Goal: Communication & Community: Answer question/provide support

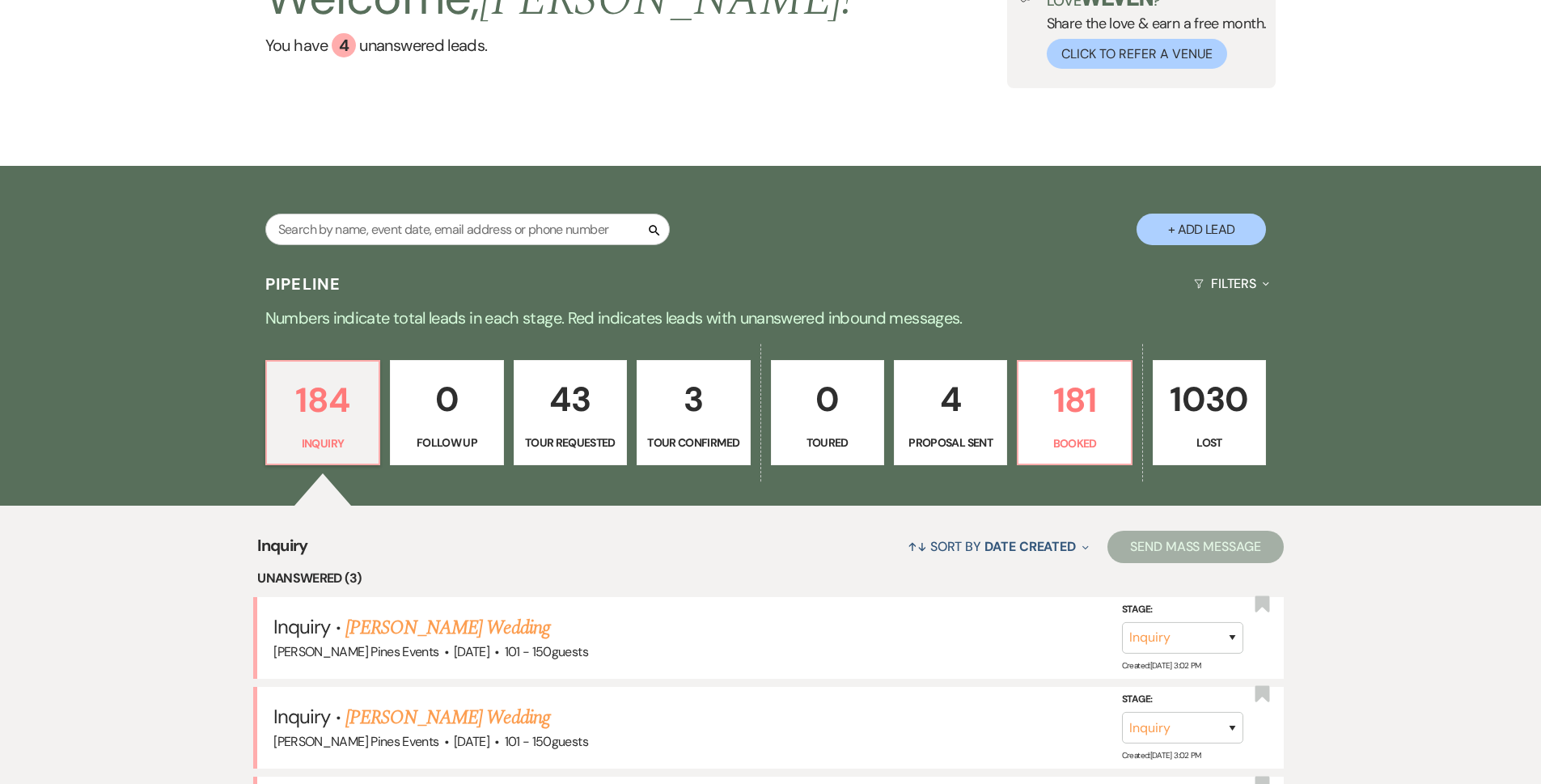
scroll to position [162, 0]
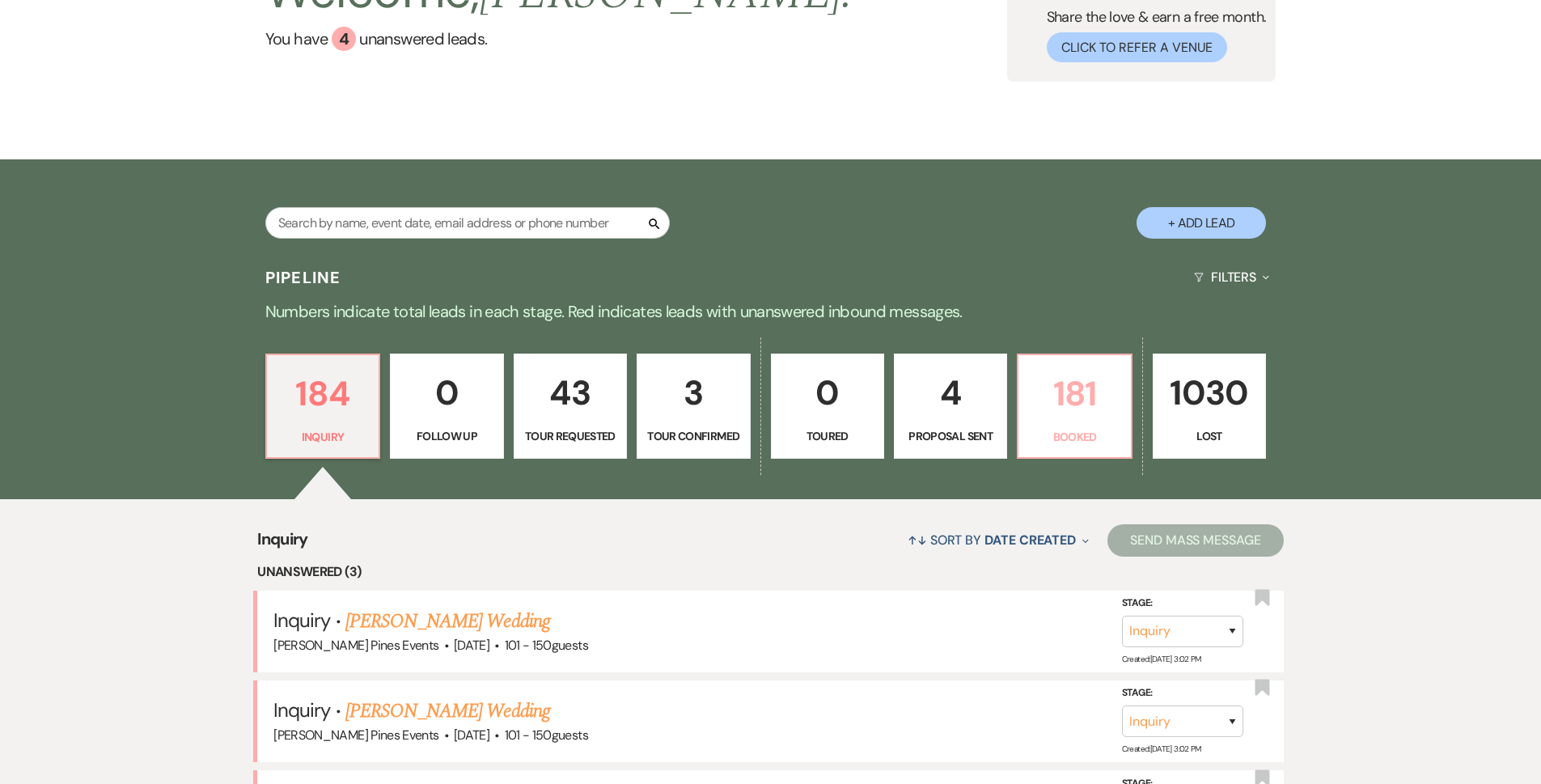
click at [1067, 412] on p "181" at bounding box center [1074, 393] width 92 height 54
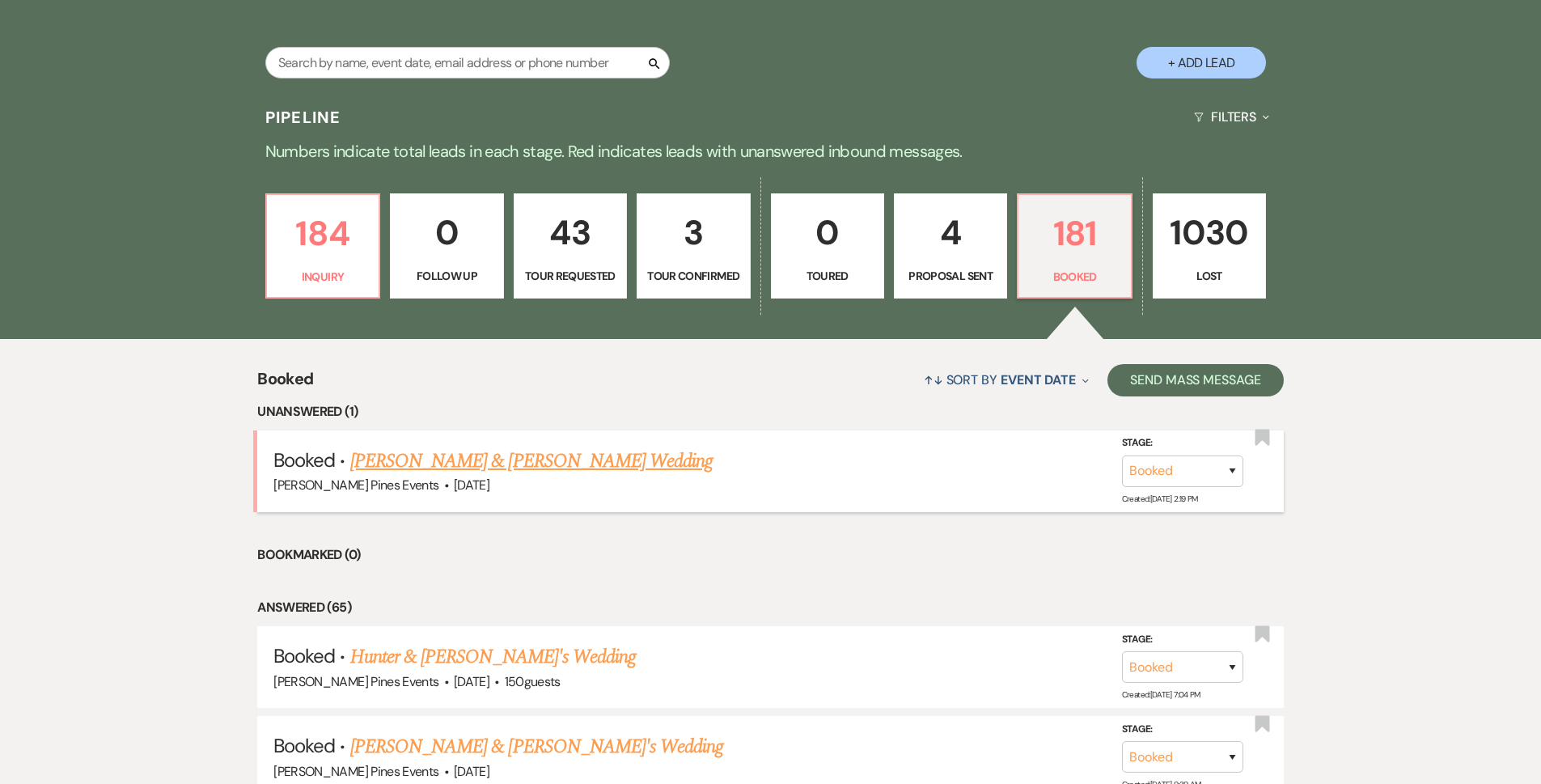
scroll to position [324, 0]
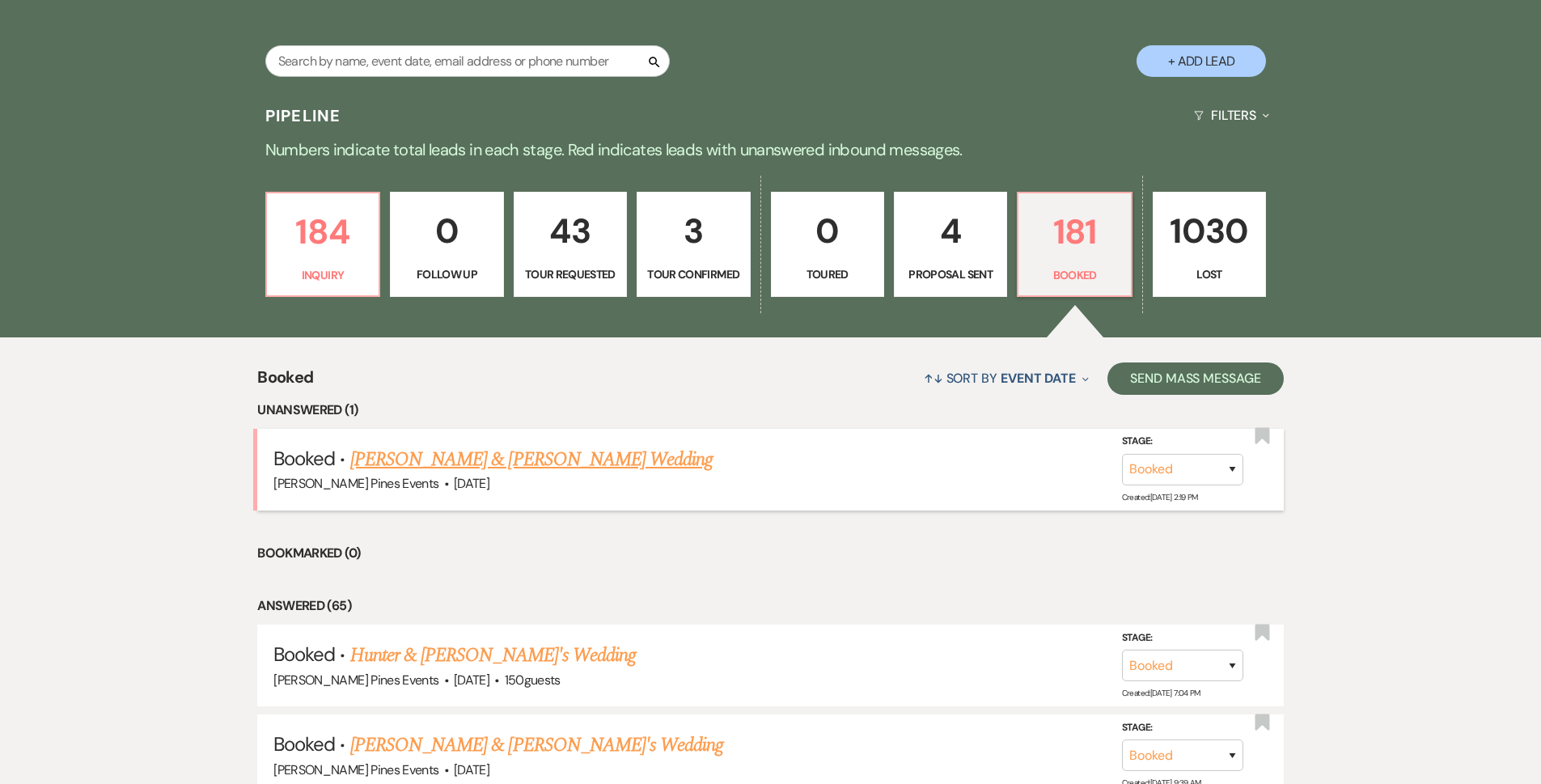
click at [559, 459] on link "[PERSON_NAME] & [PERSON_NAME] Wedding" at bounding box center [531, 460] width 362 height 29
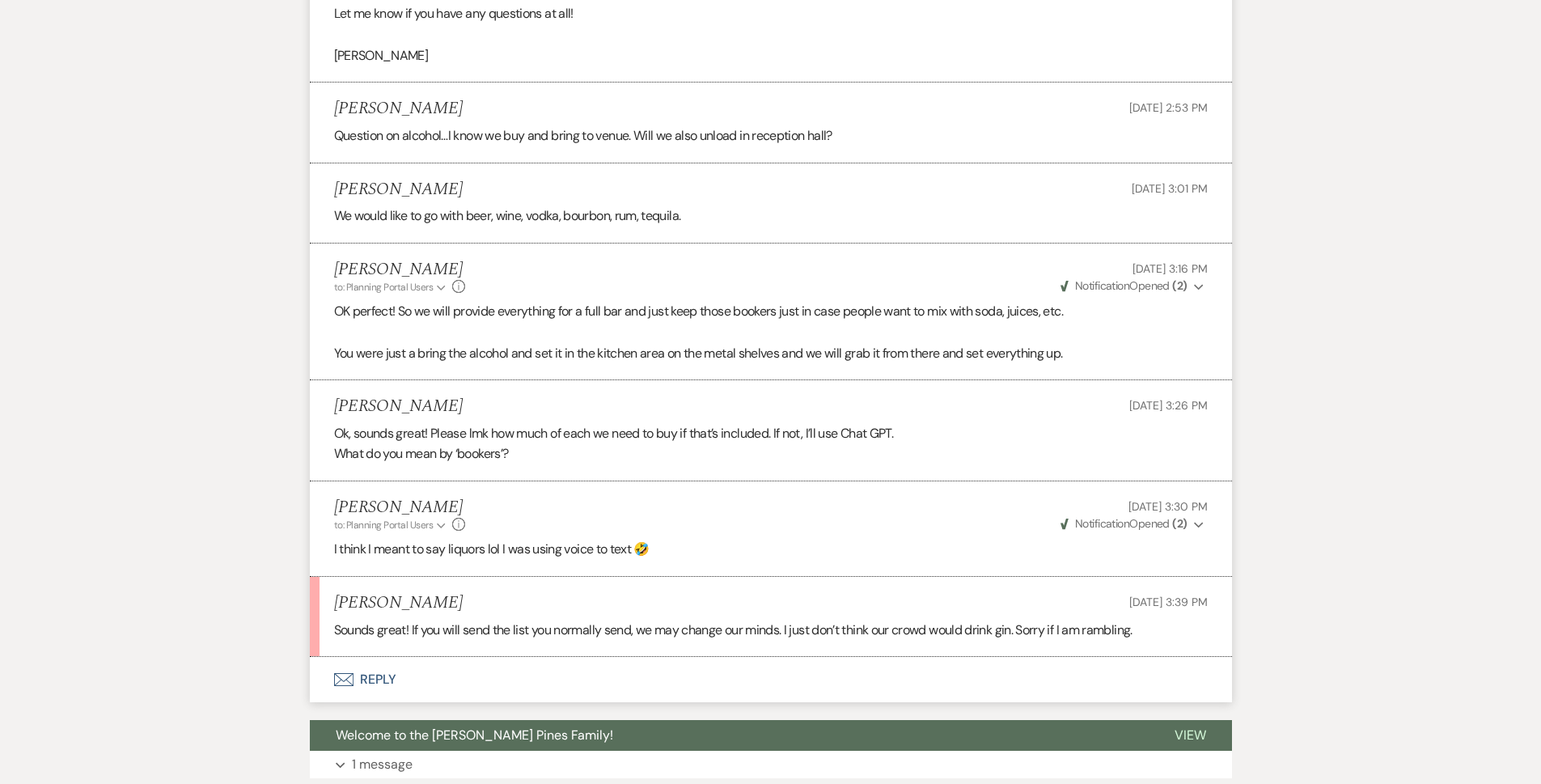
scroll to position [2184, 0]
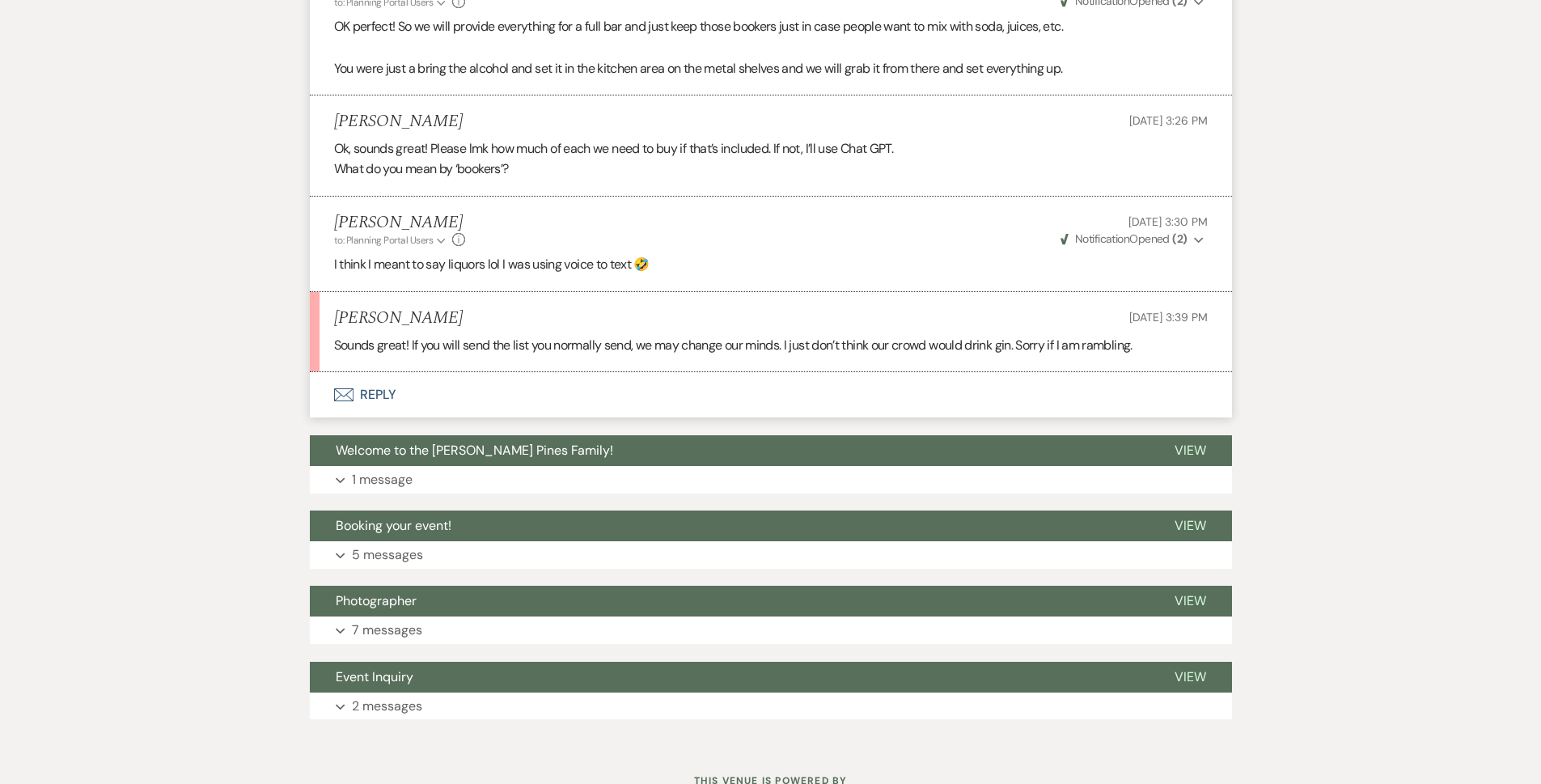
click at [465, 381] on button "Envelope Reply" at bounding box center [770, 394] width 922 height 45
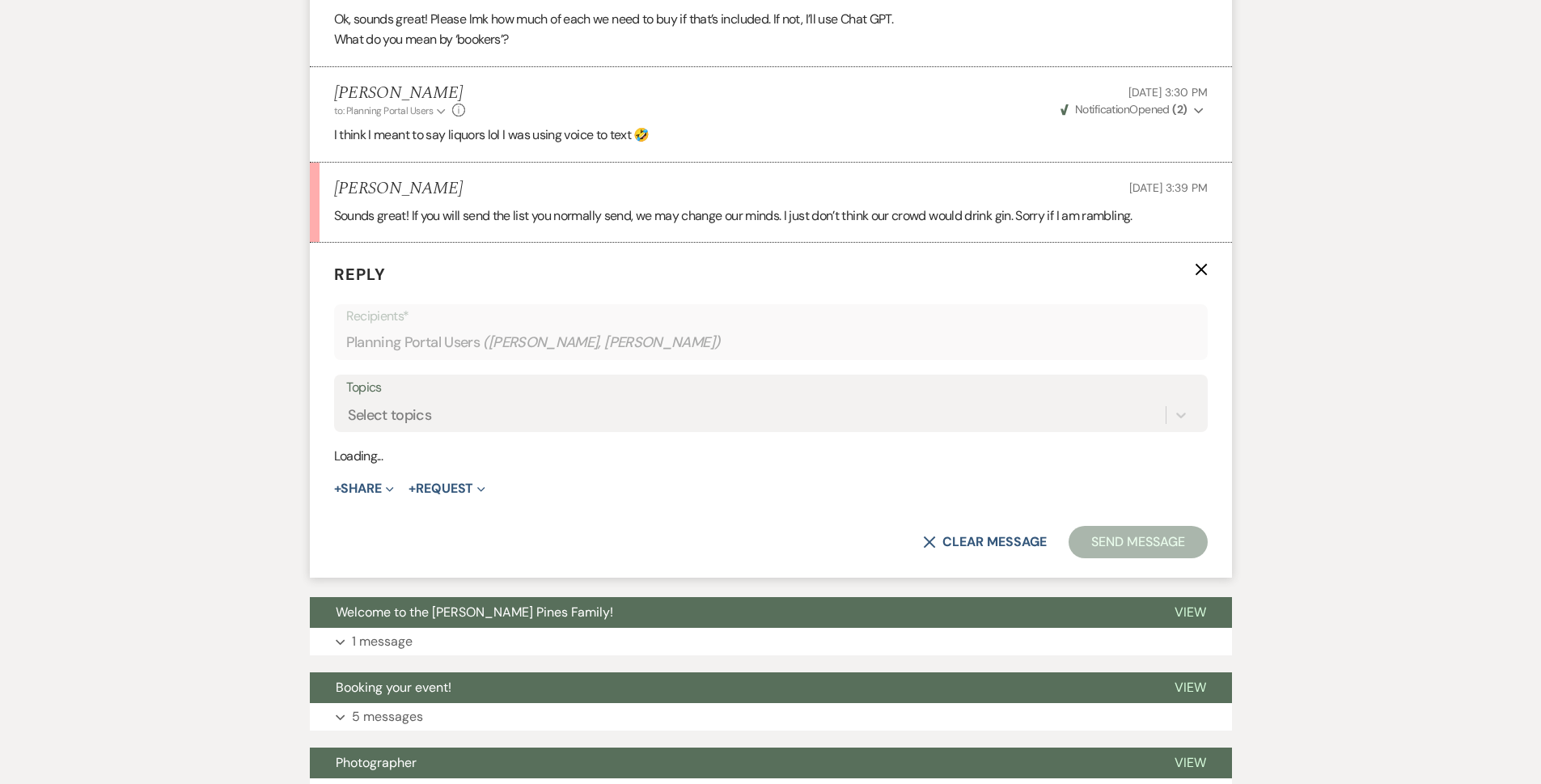
scroll to position [2332, 0]
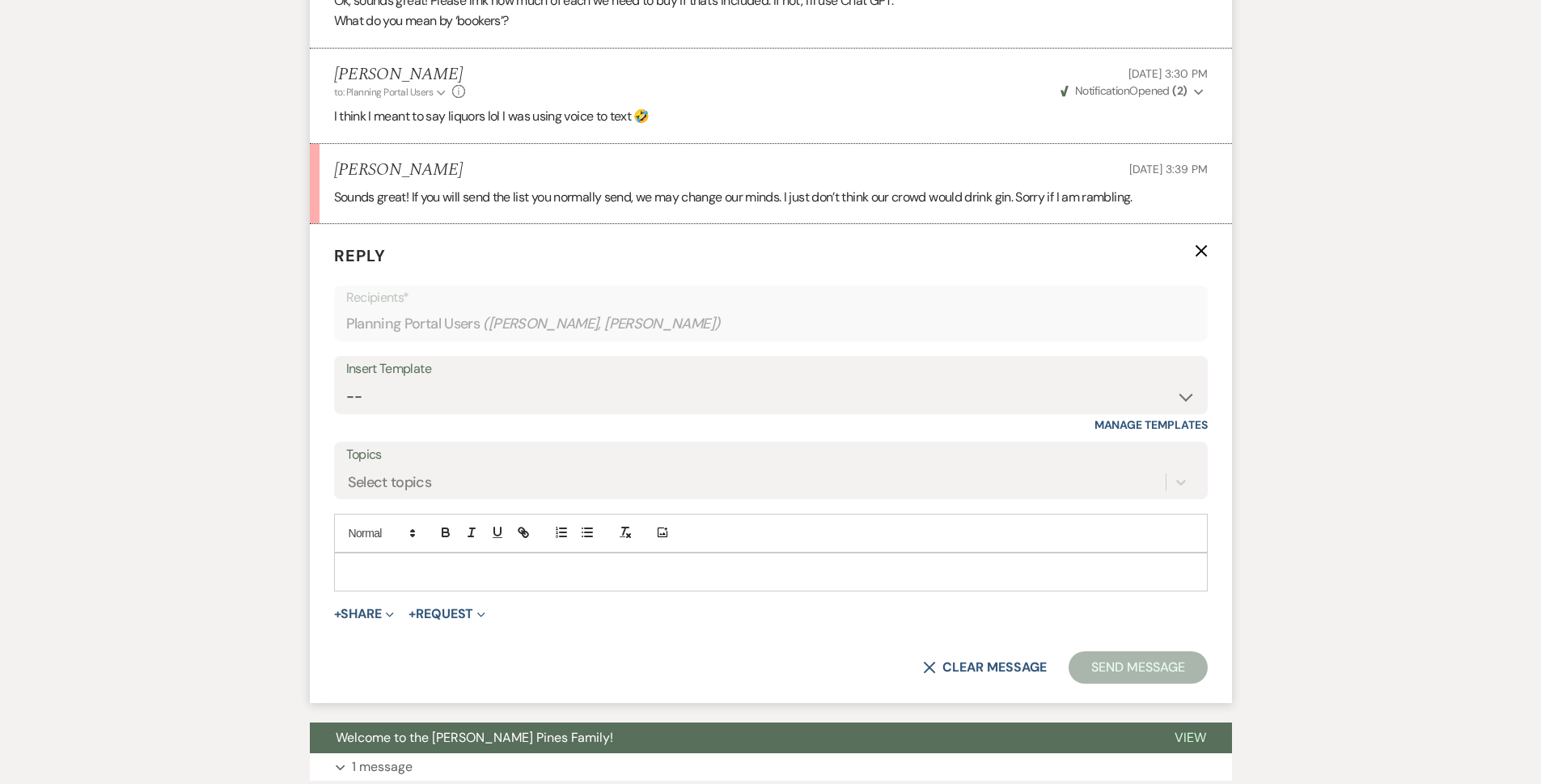
click at [425, 561] on div at bounding box center [770, 572] width 873 height 37
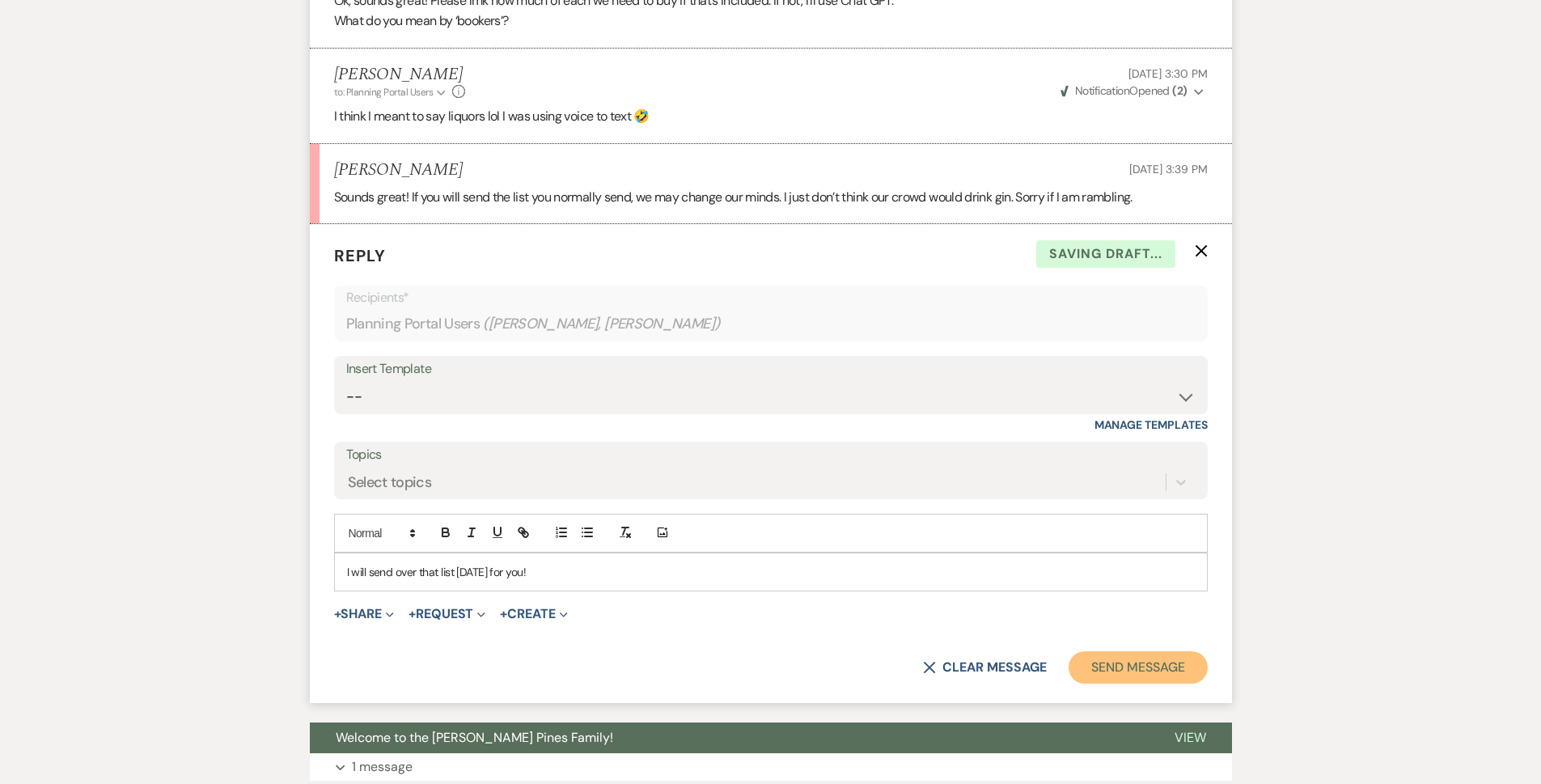
click at [1130, 668] on button "Send Message" at bounding box center [1137, 666] width 138 height 32
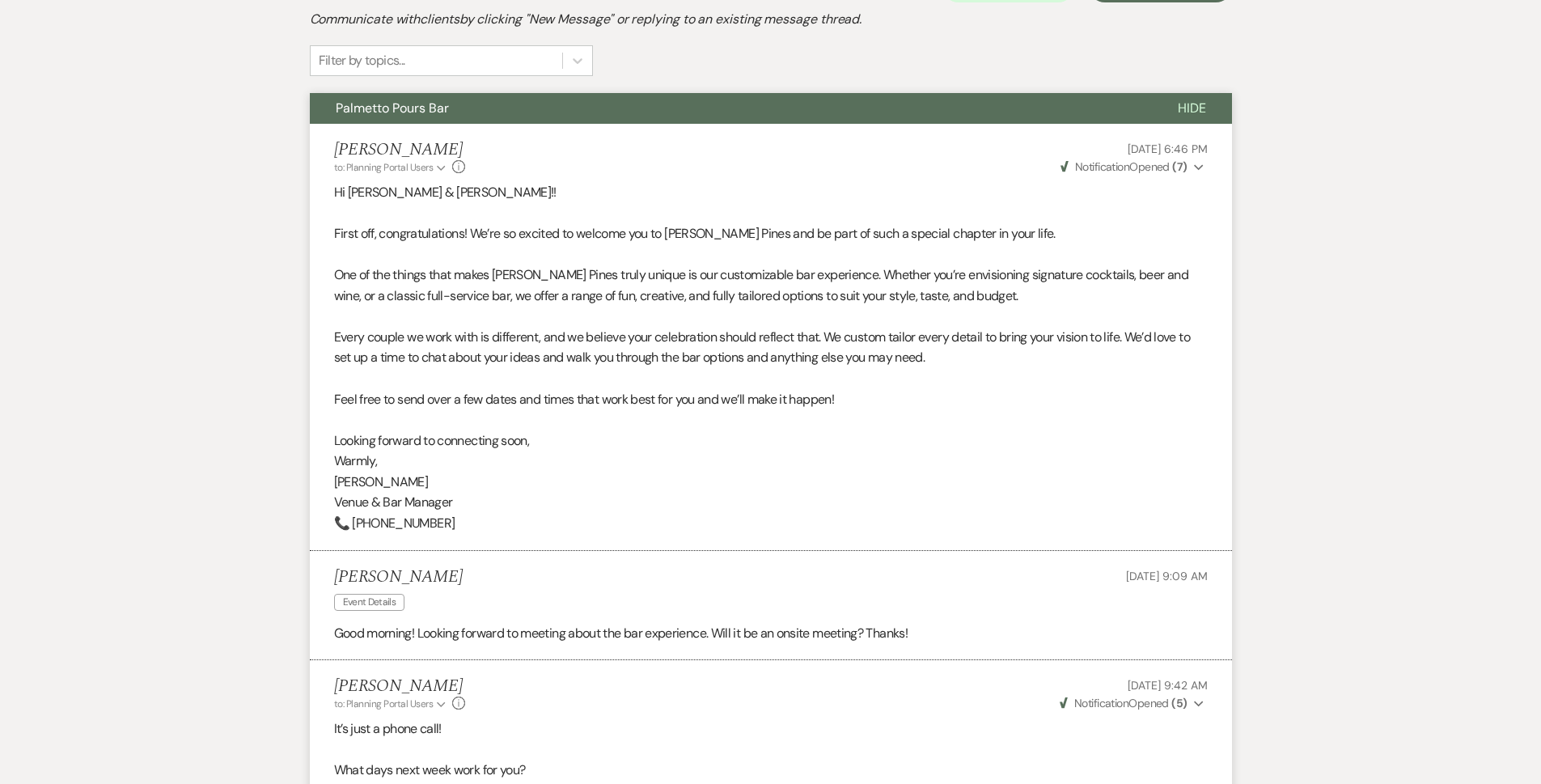
scroll to position [0, 0]
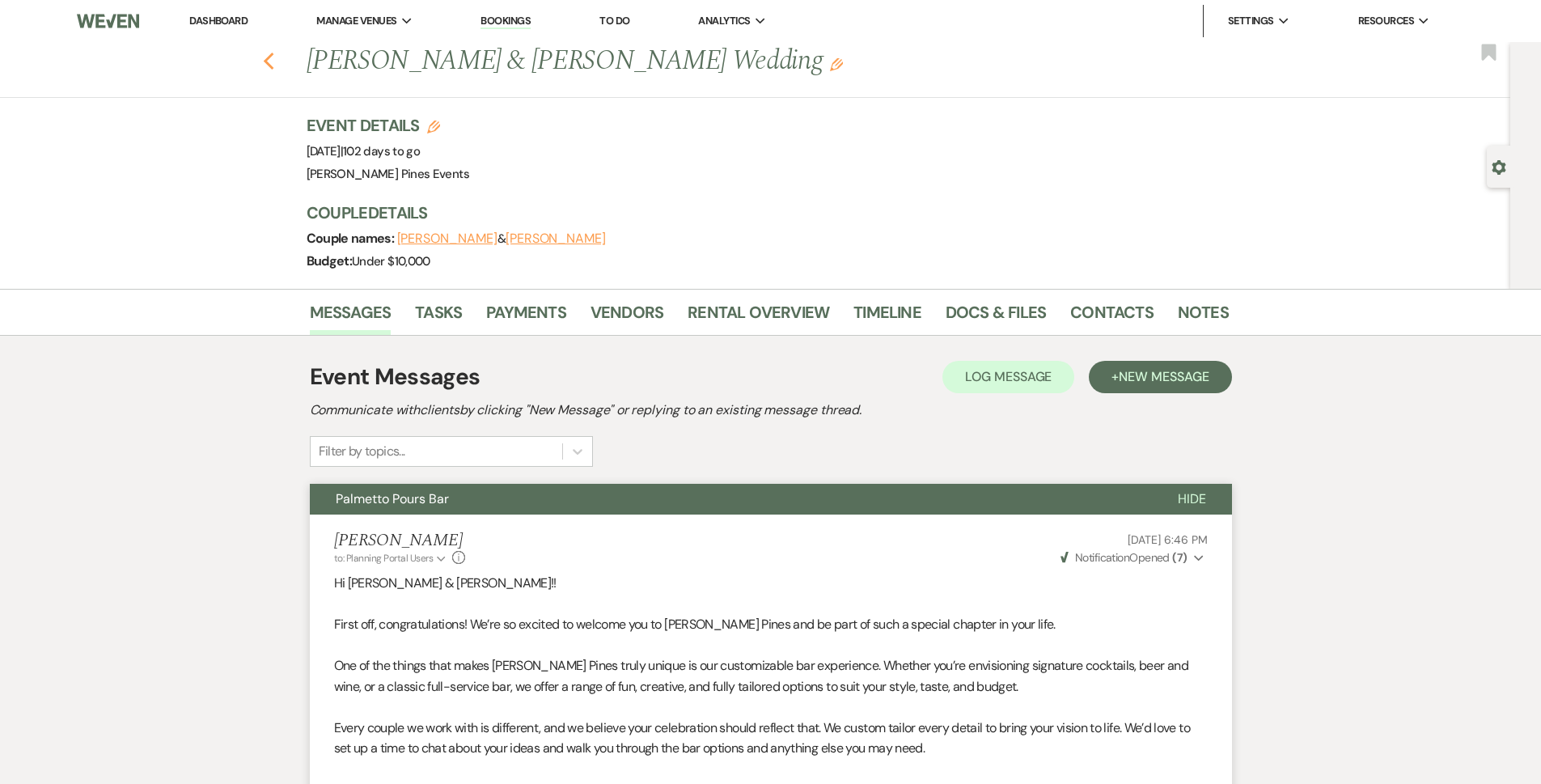
click at [270, 58] on div "Previous Courtney Cribb & Anthony Ward's Wedding Edit Bookmark" at bounding box center [751, 70] width 1519 height 56
click at [275, 57] on icon "Previous" at bounding box center [268, 61] width 12 height 19
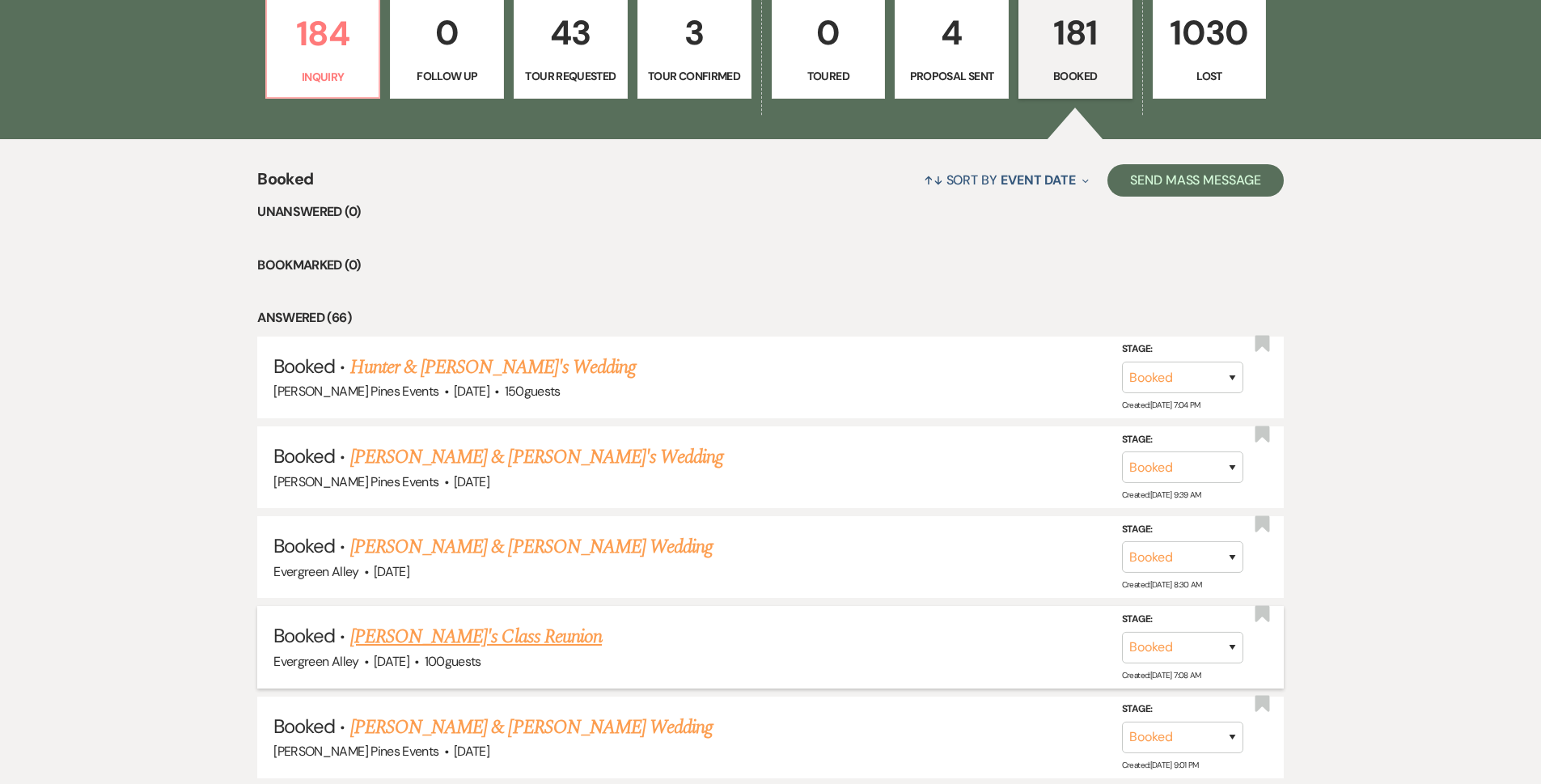
scroll to position [728, 0]
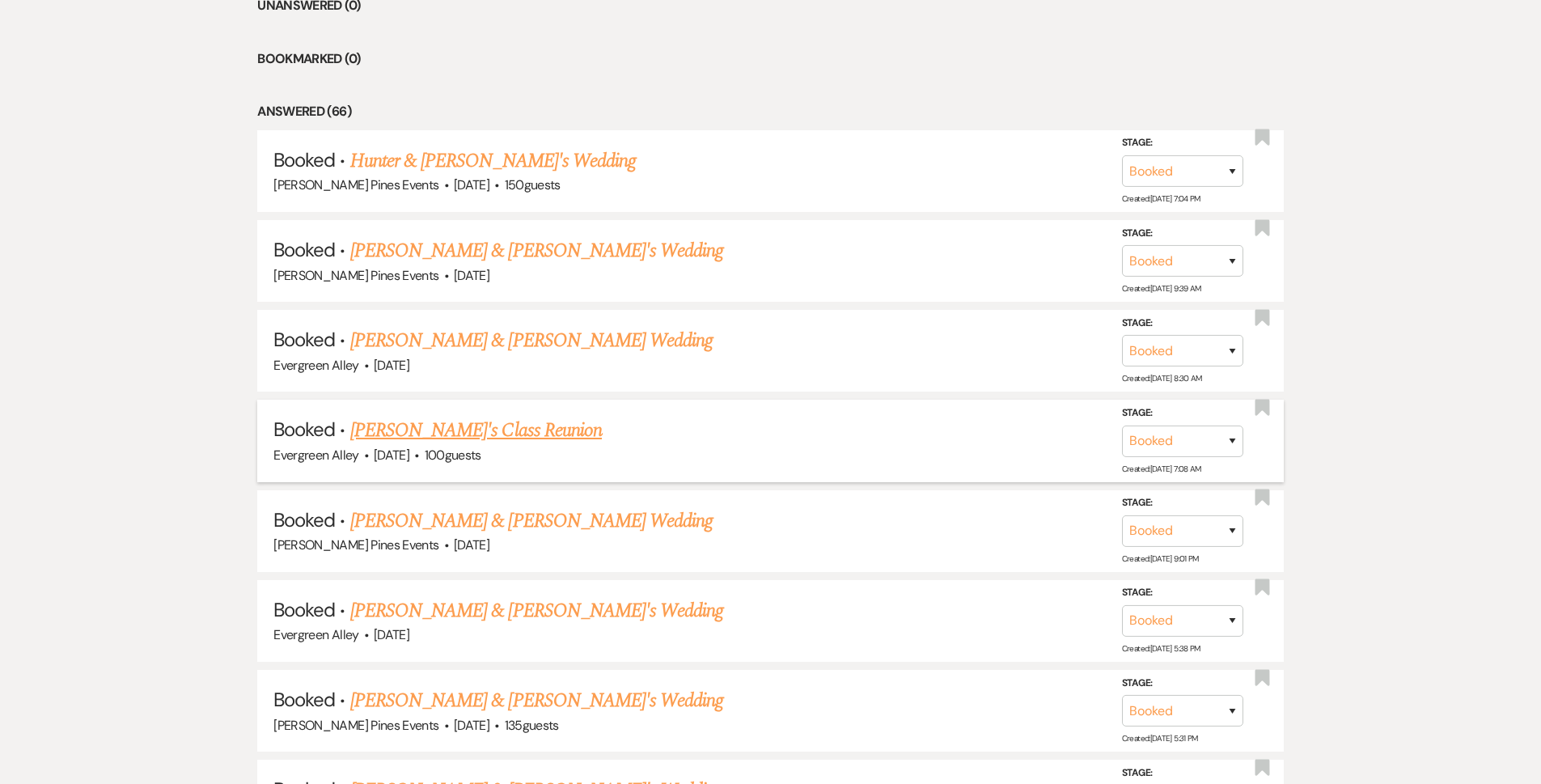
click at [519, 430] on link "[PERSON_NAME]'s Class Reunion" at bounding box center [476, 430] width 252 height 29
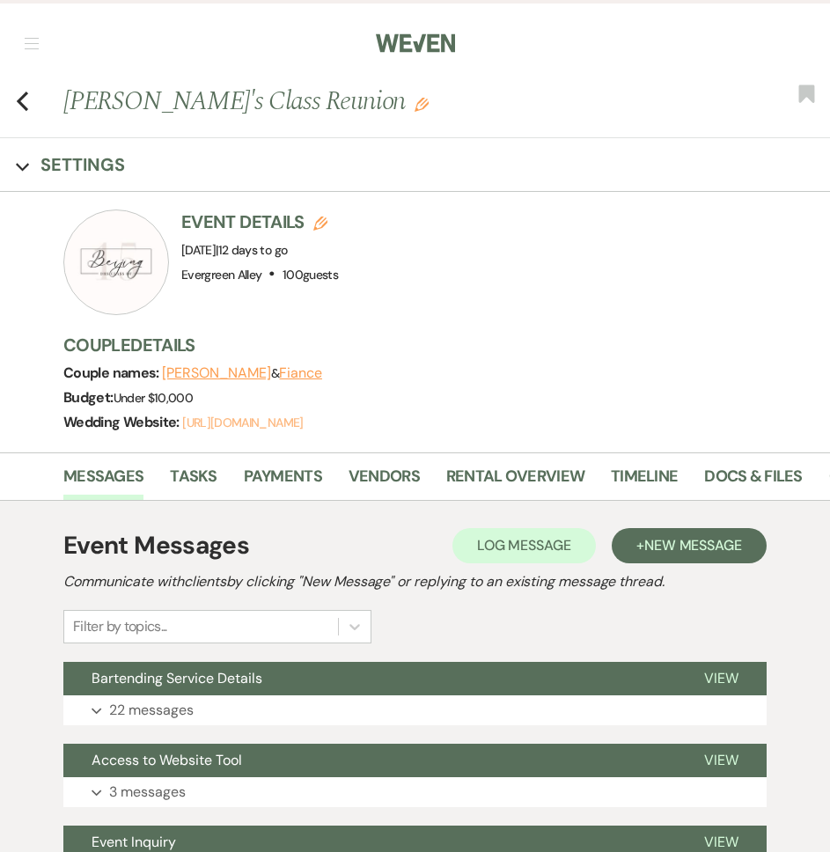
click at [262, 414] on link "[URL][DOMAIN_NAME]" at bounding box center [242, 422] width 121 height 16
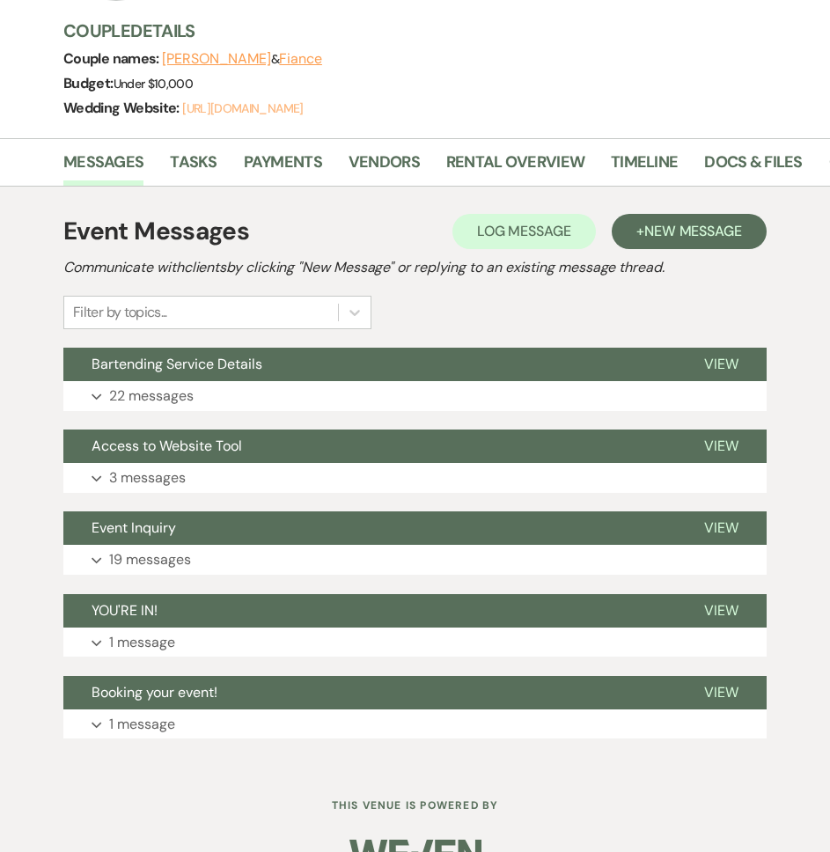
scroll to position [356, 0]
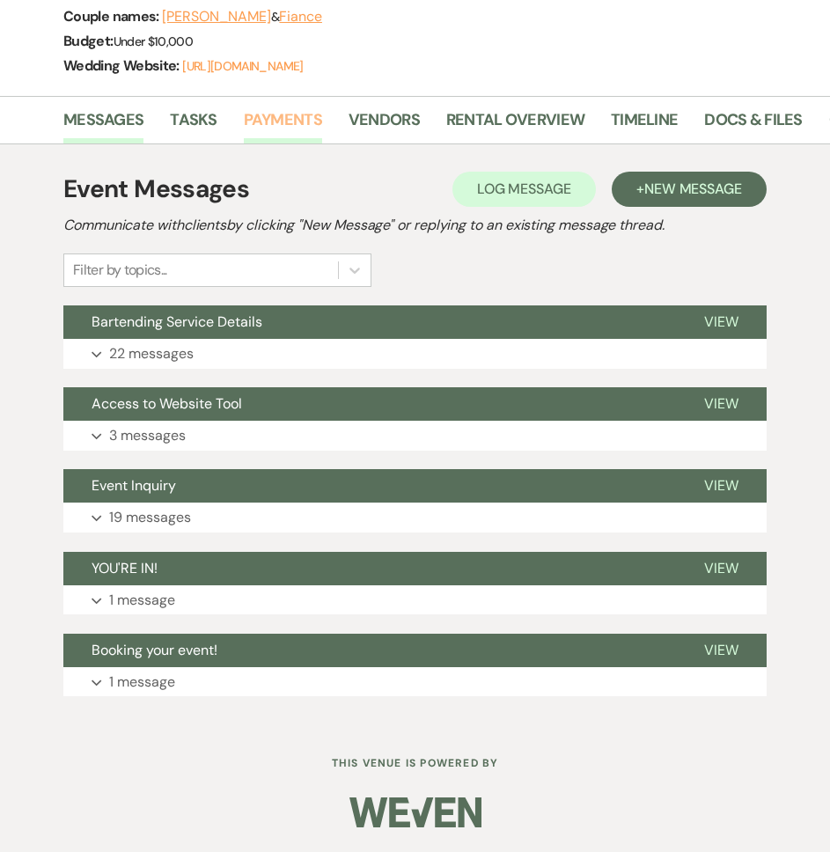
click at [254, 121] on link "Payments" at bounding box center [283, 125] width 78 height 36
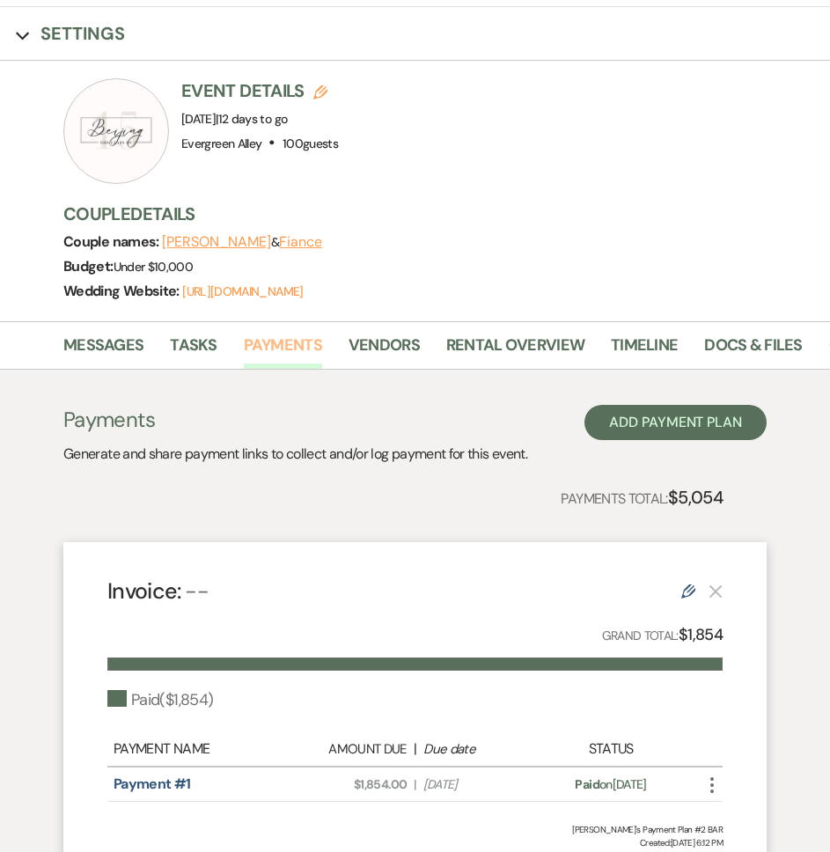
scroll to position [352, 0]
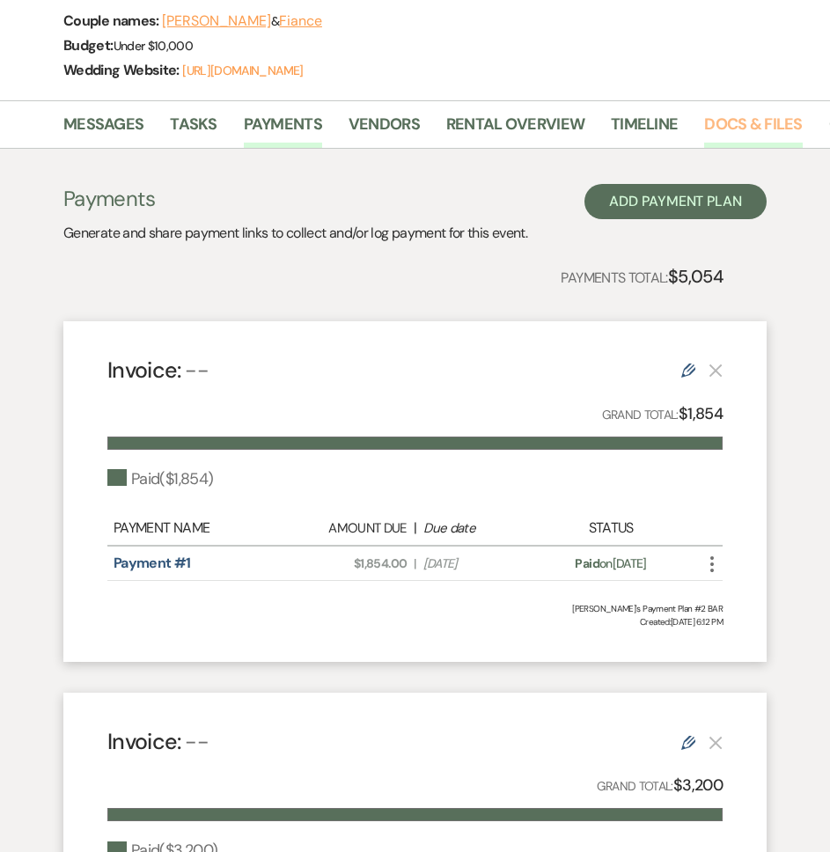
click at [740, 121] on link "Docs & Files" at bounding box center [753, 130] width 98 height 36
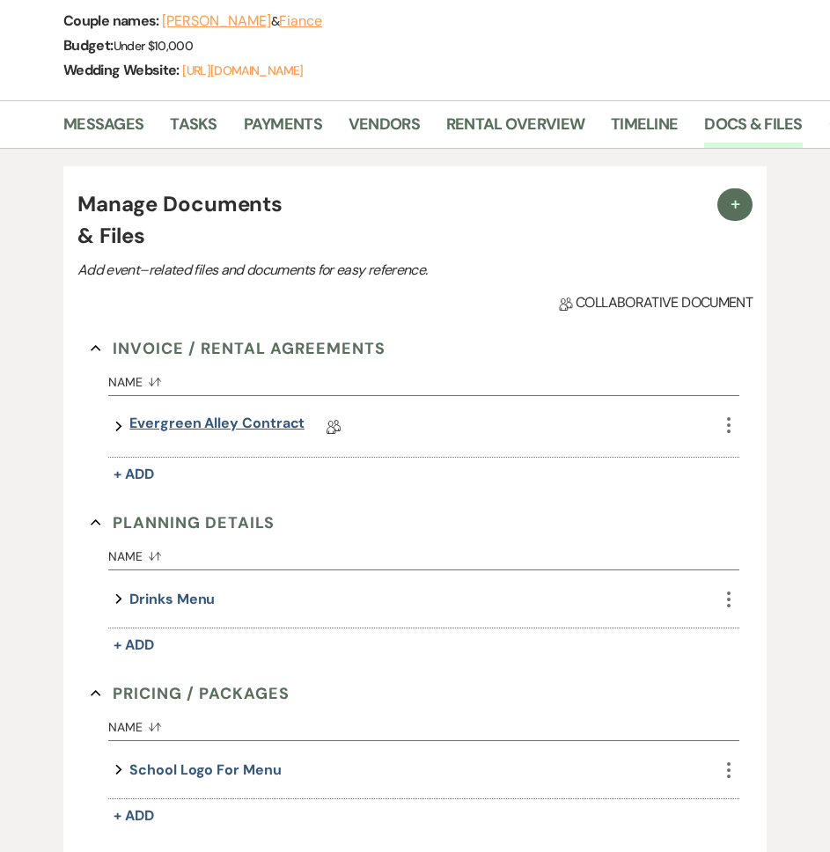
click at [215, 422] on link "Evergreen Alley Contract" at bounding box center [216, 426] width 175 height 27
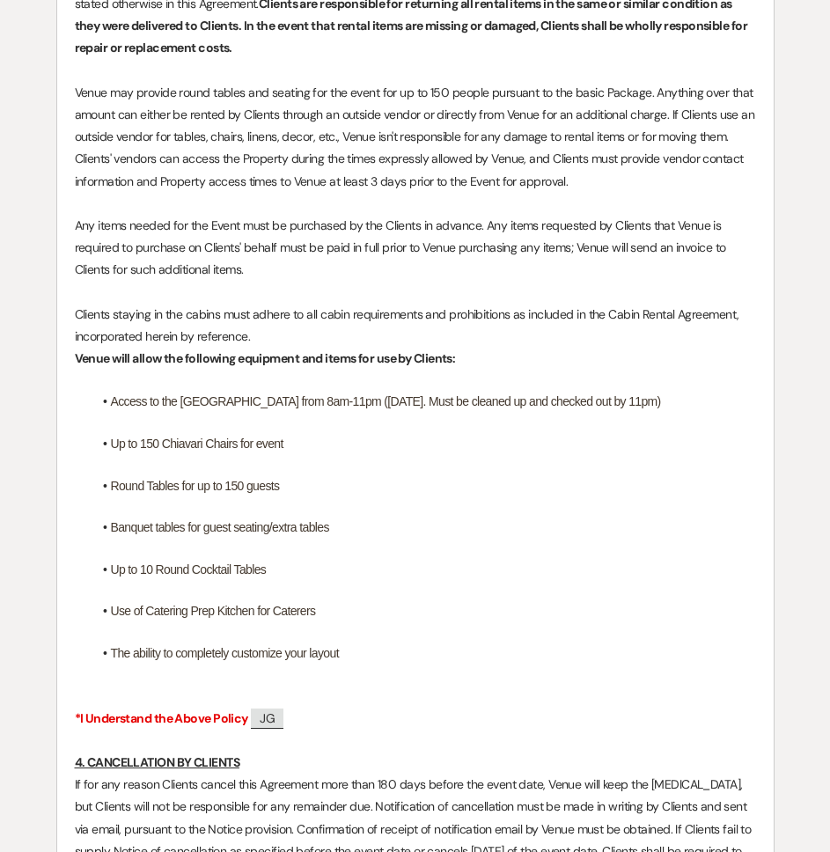
scroll to position [2475, 0]
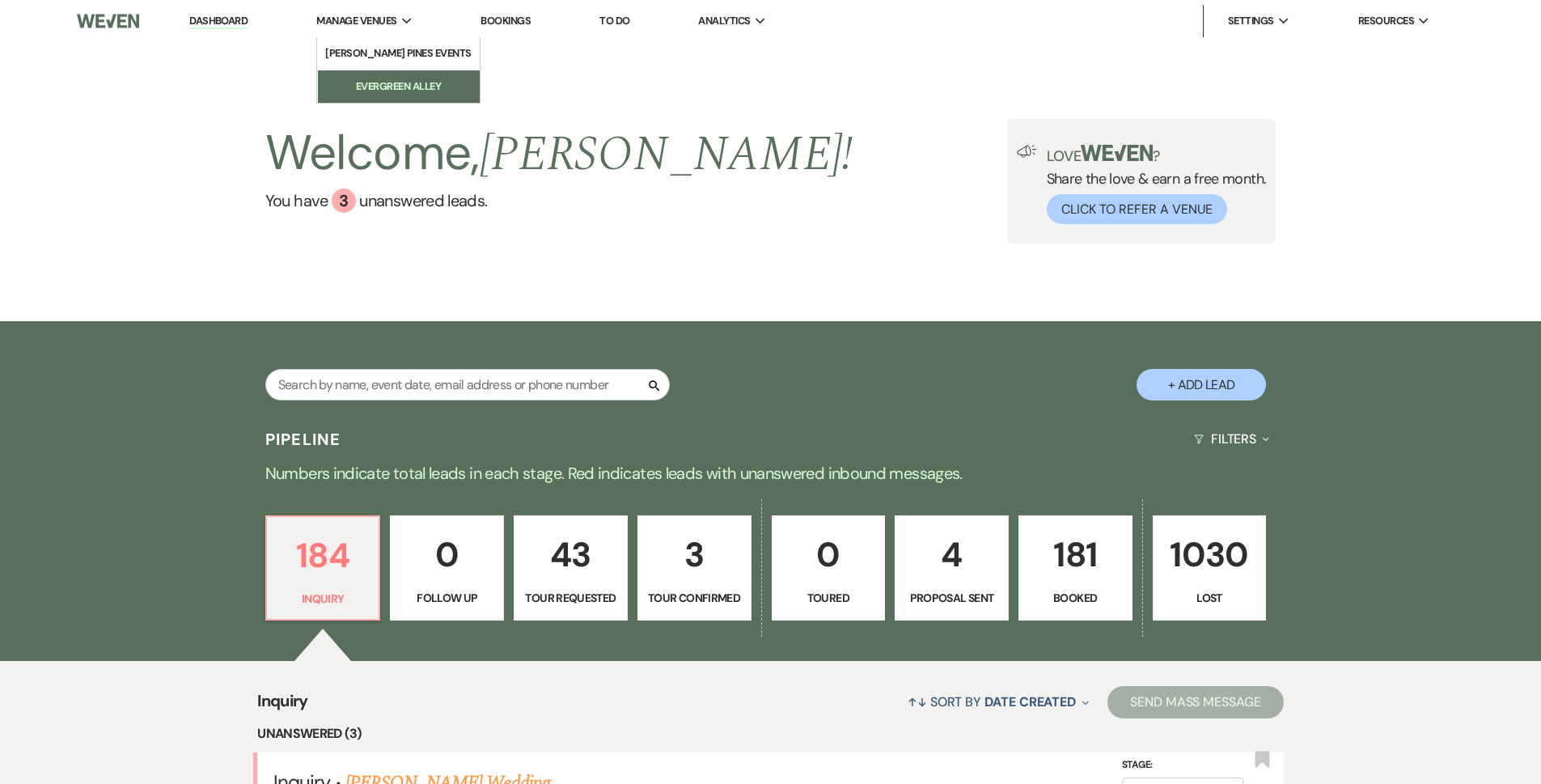
click at [408, 93] on li "Evergreen Alley" at bounding box center [399, 86] width 145 height 17
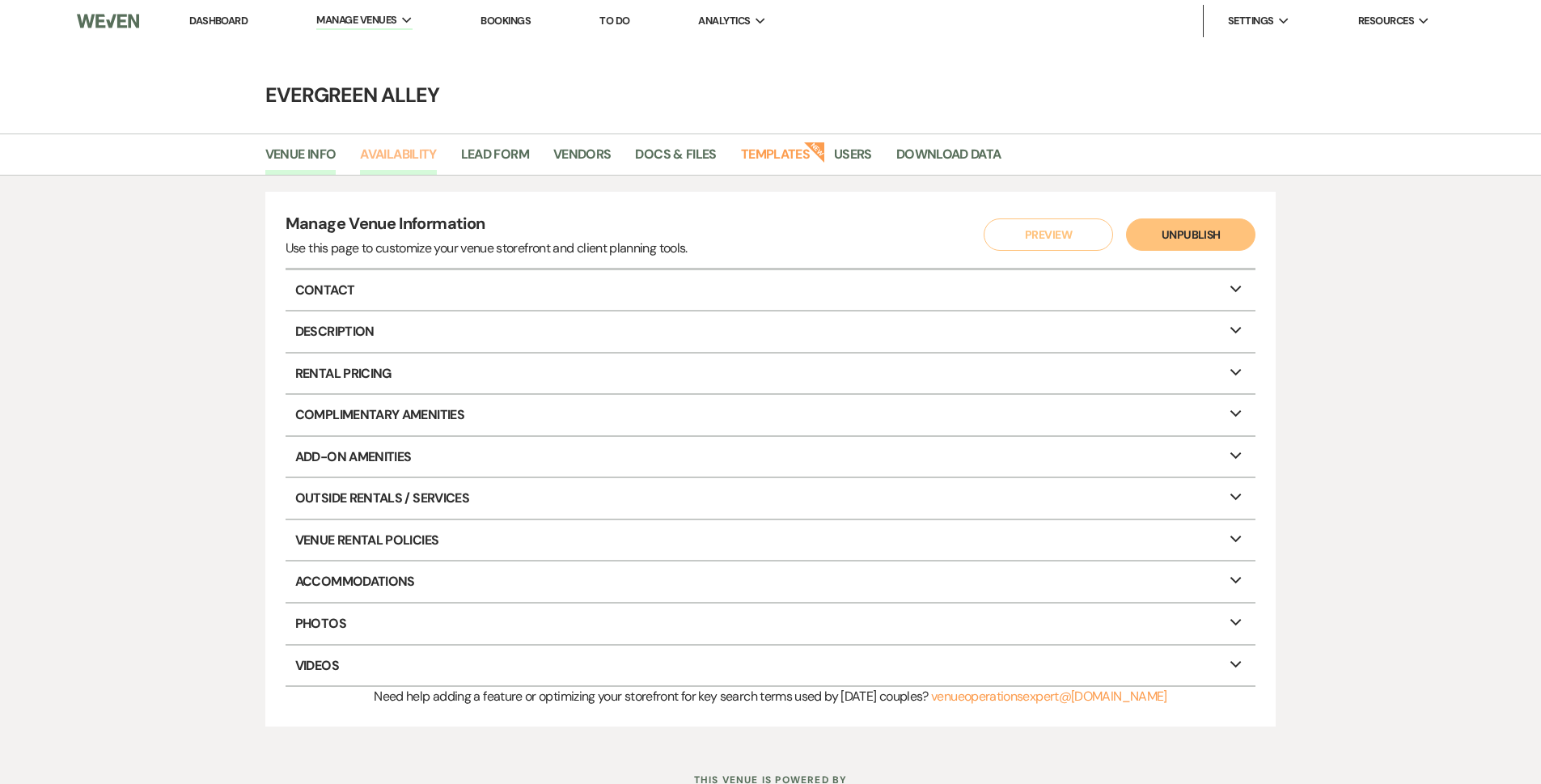
click at [411, 153] on link "Availability" at bounding box center [398, 159] width 76 height 30
select select "2"
select select "2026"
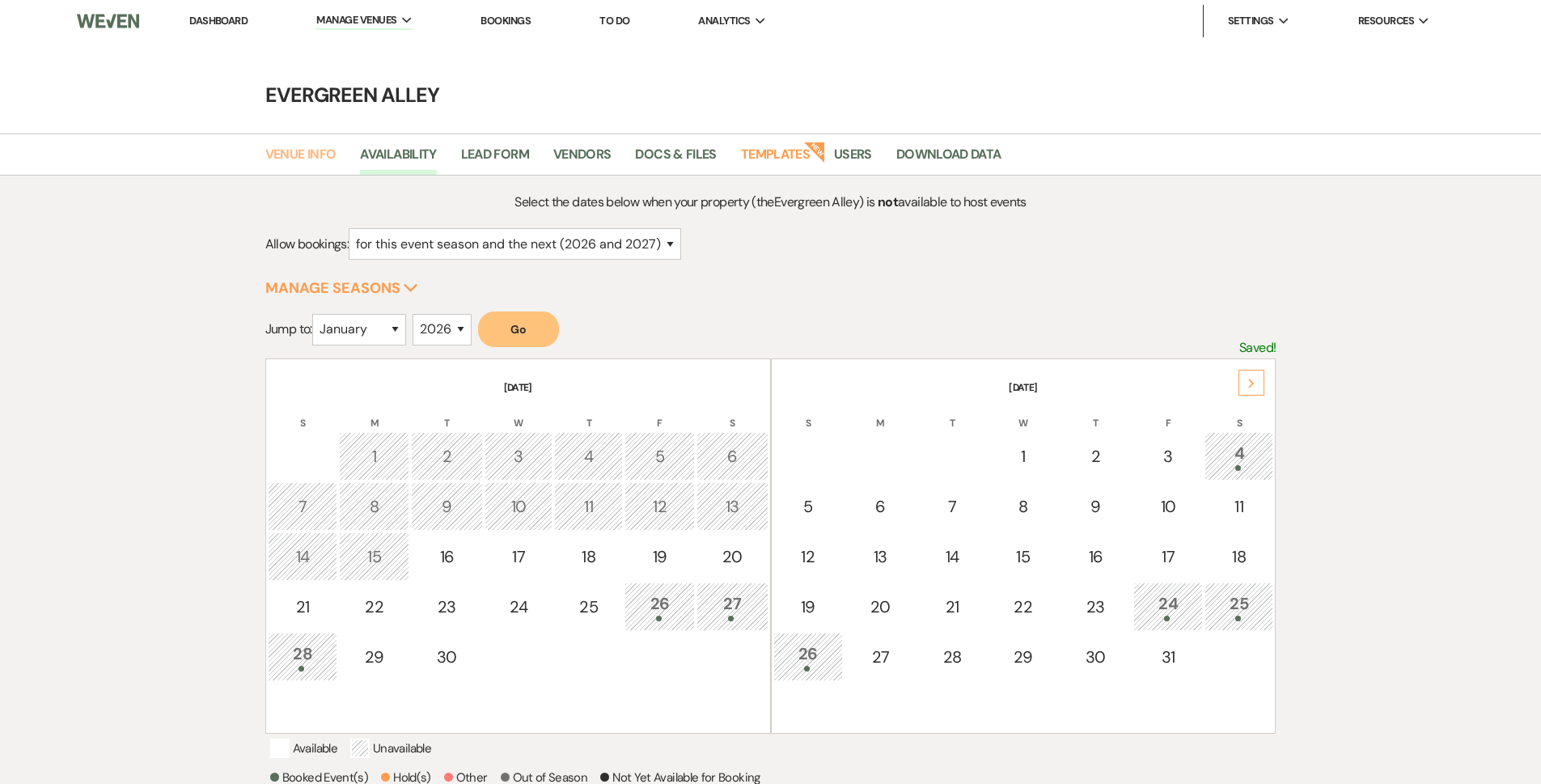
drag, startPoint x: 280, startPoint y: 149, endPoint x: 257, endPoint y: 1, distance: 149.8
click at [280, 149] on link "Venue Info" at bounding box center [301, 159] width 71 height 30
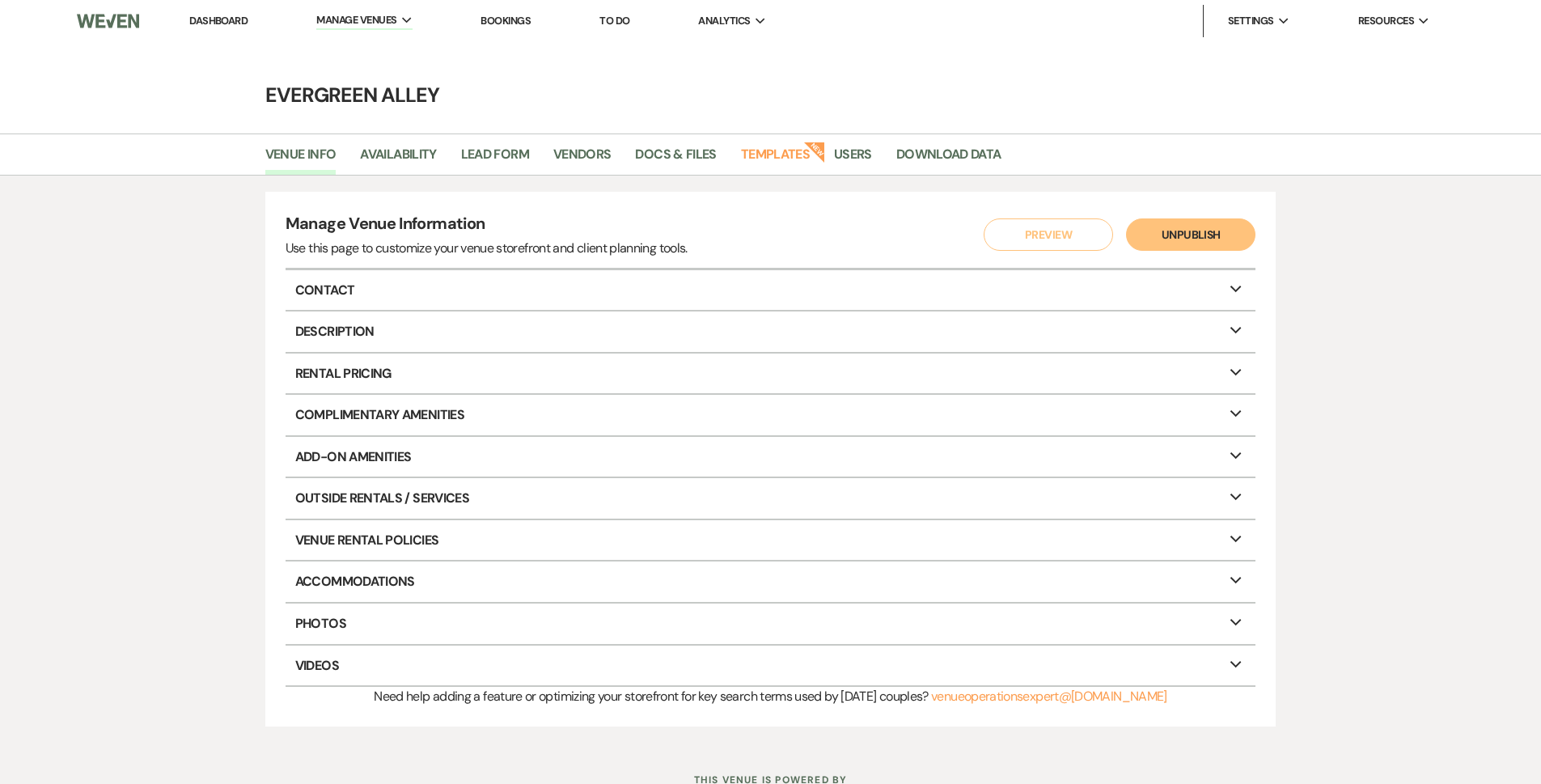
click at [234, 16] on link "Dashboard" at bounding box center [218, 20] width 58 height 14
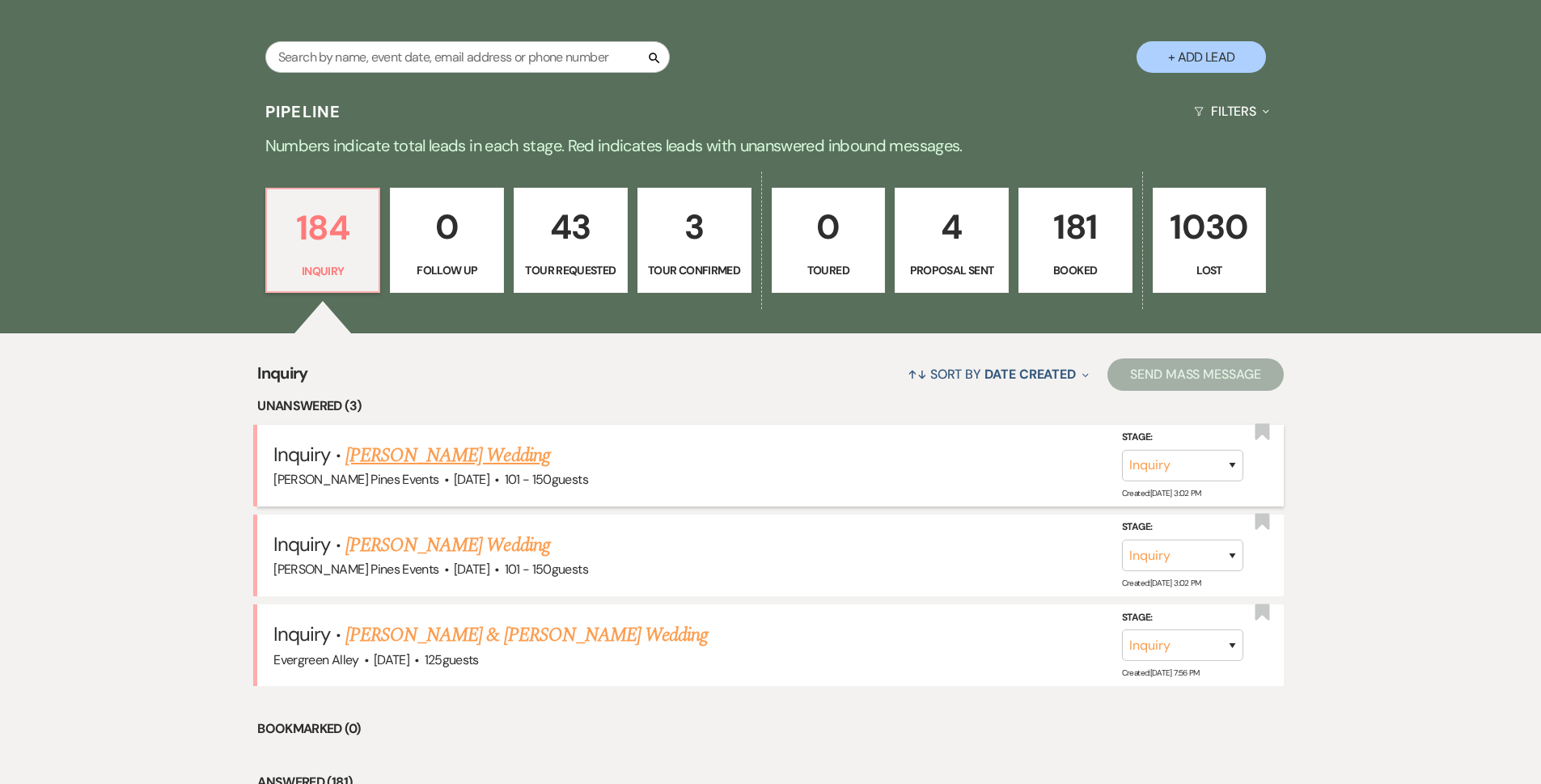
scroll to position [404, 0]
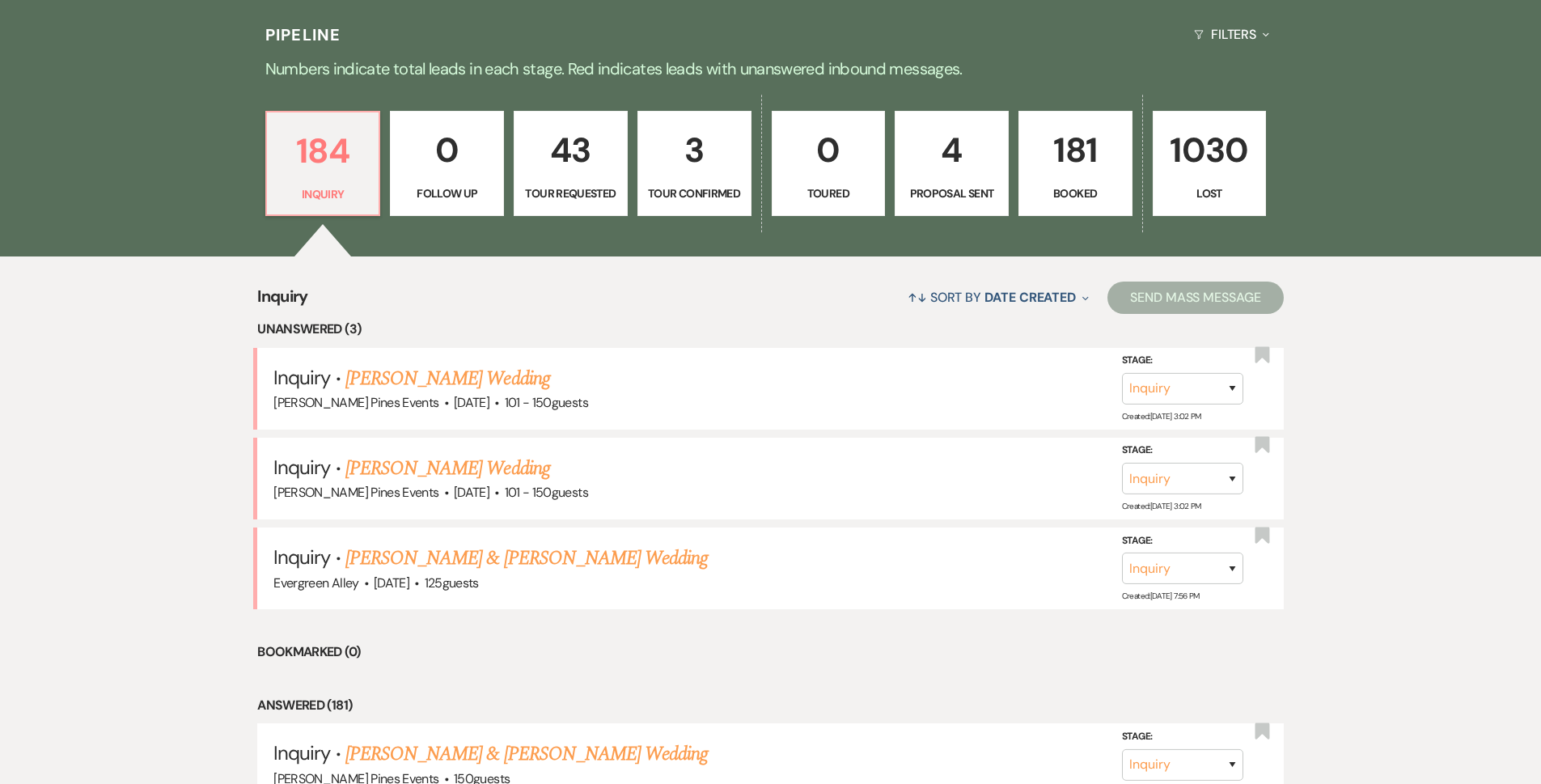
drag, startPoint x: 1007, startPoint y: 185, endPoint x: 1035, endPoint y: 183, distance: 28.1
click at [1007, 185] on link "4 Proposal Sent" at bounding box center [952, 164] width 114 height 105
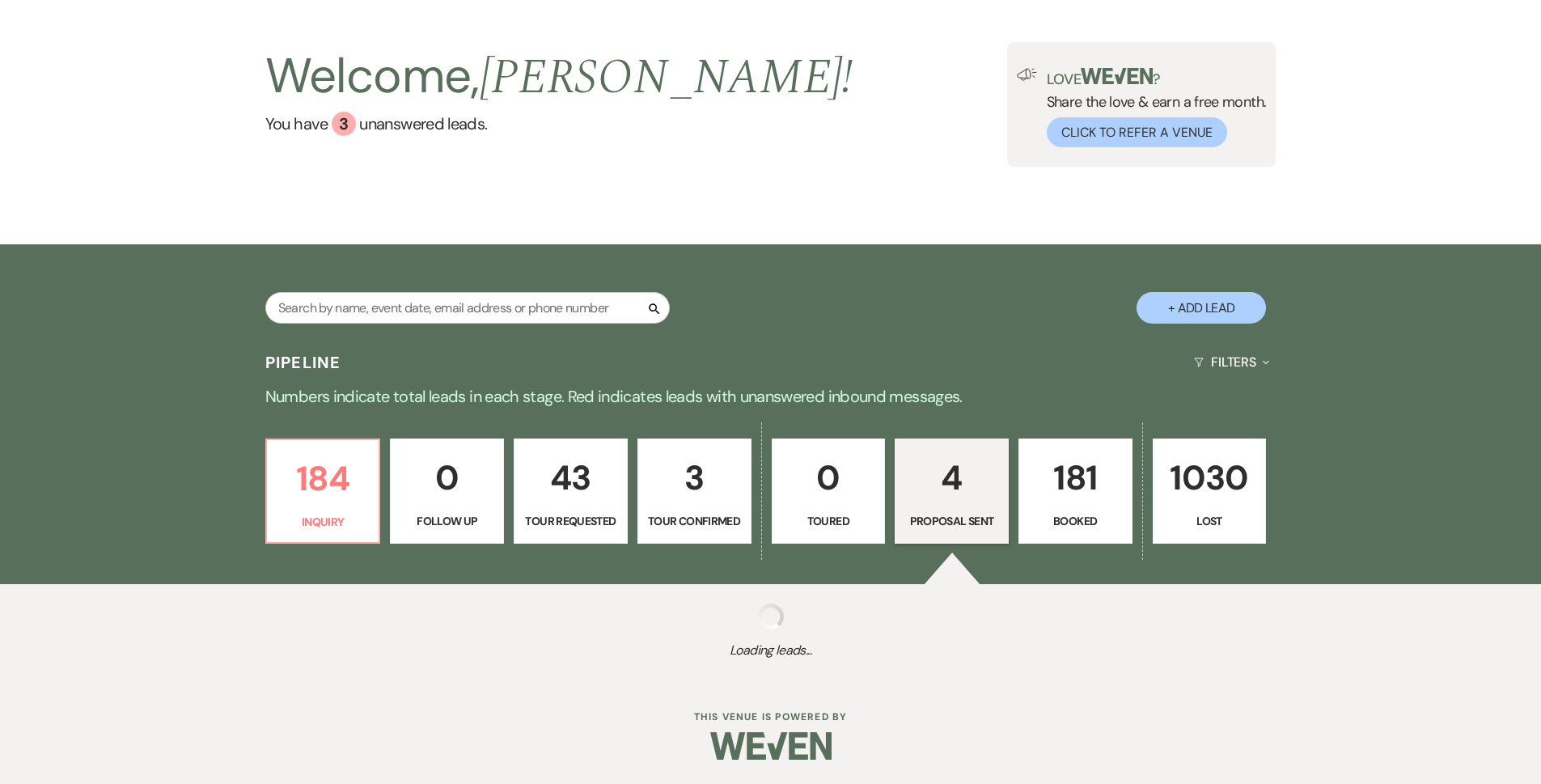
click at [1035, 438] on link "181 Booked" at bounding box center [1076, 491] width 114 height 105
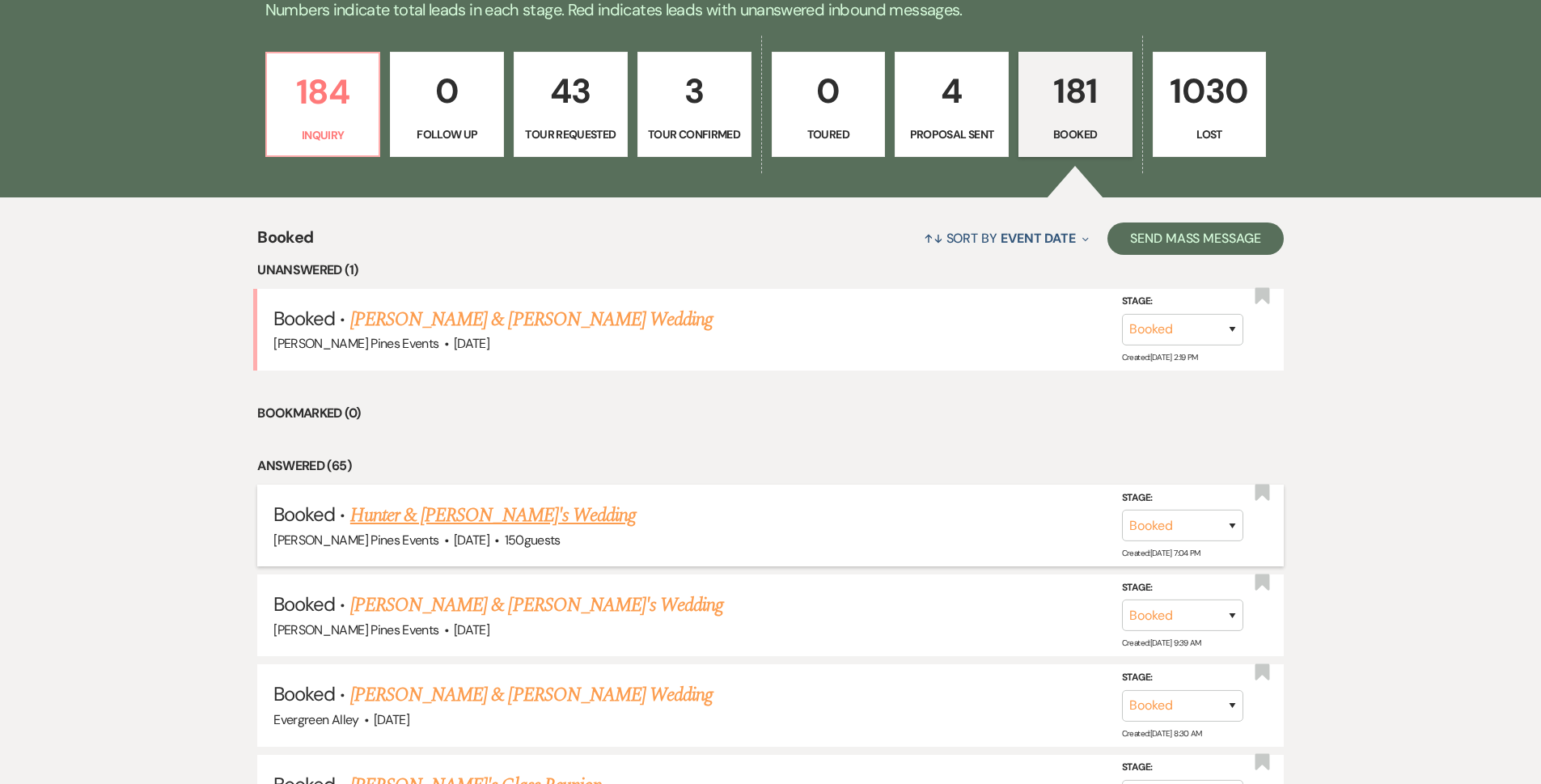
scroll to position [647, 0]
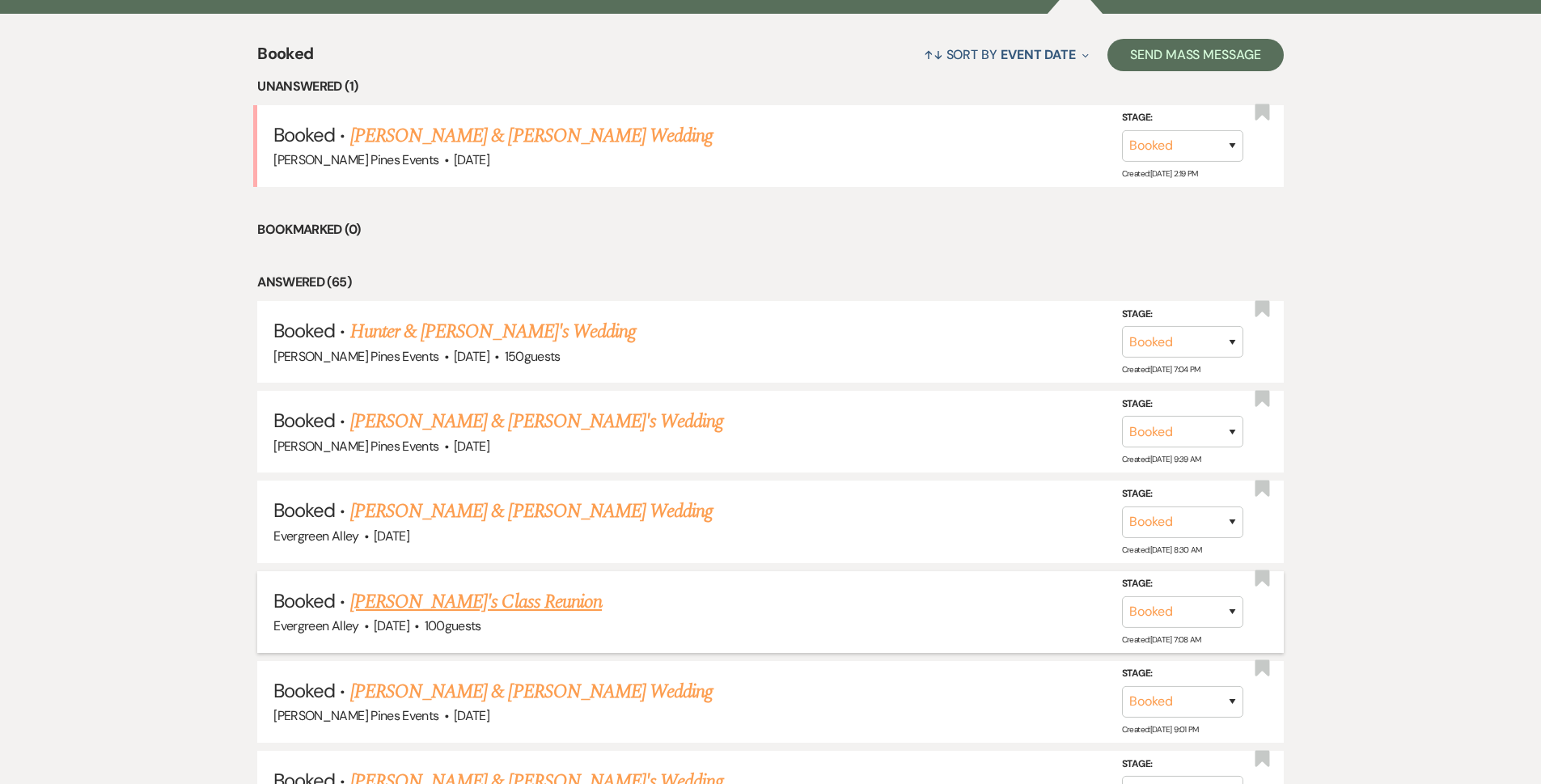
click at [485, 603] on link "[PERSON_NAME]'s Class Reunion" at bounding box center [476, 602] width 252 height 29
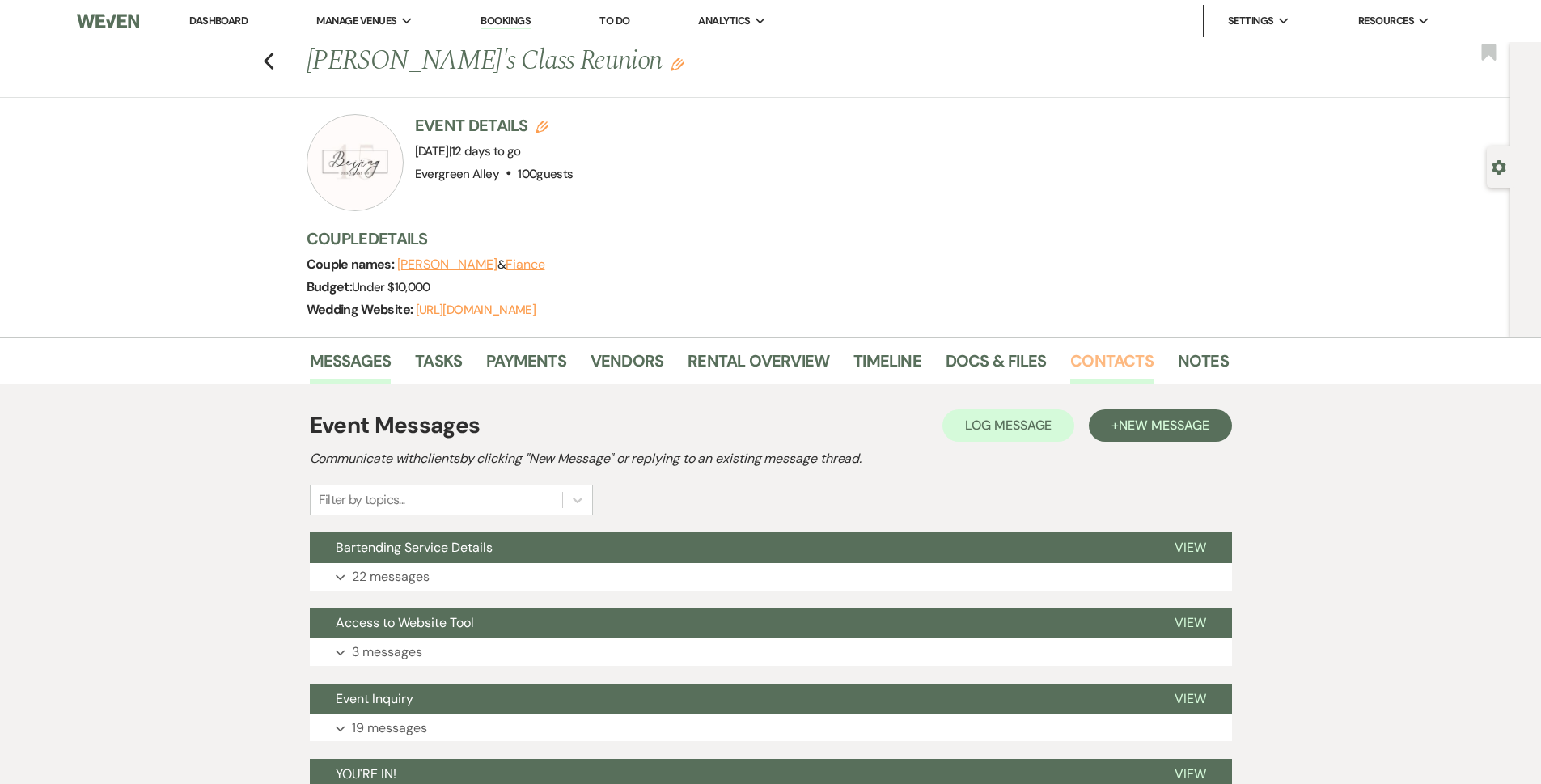
click at [1074, 363] on link "Contacts" at bounding box center [1112, 365] width 84 height 36
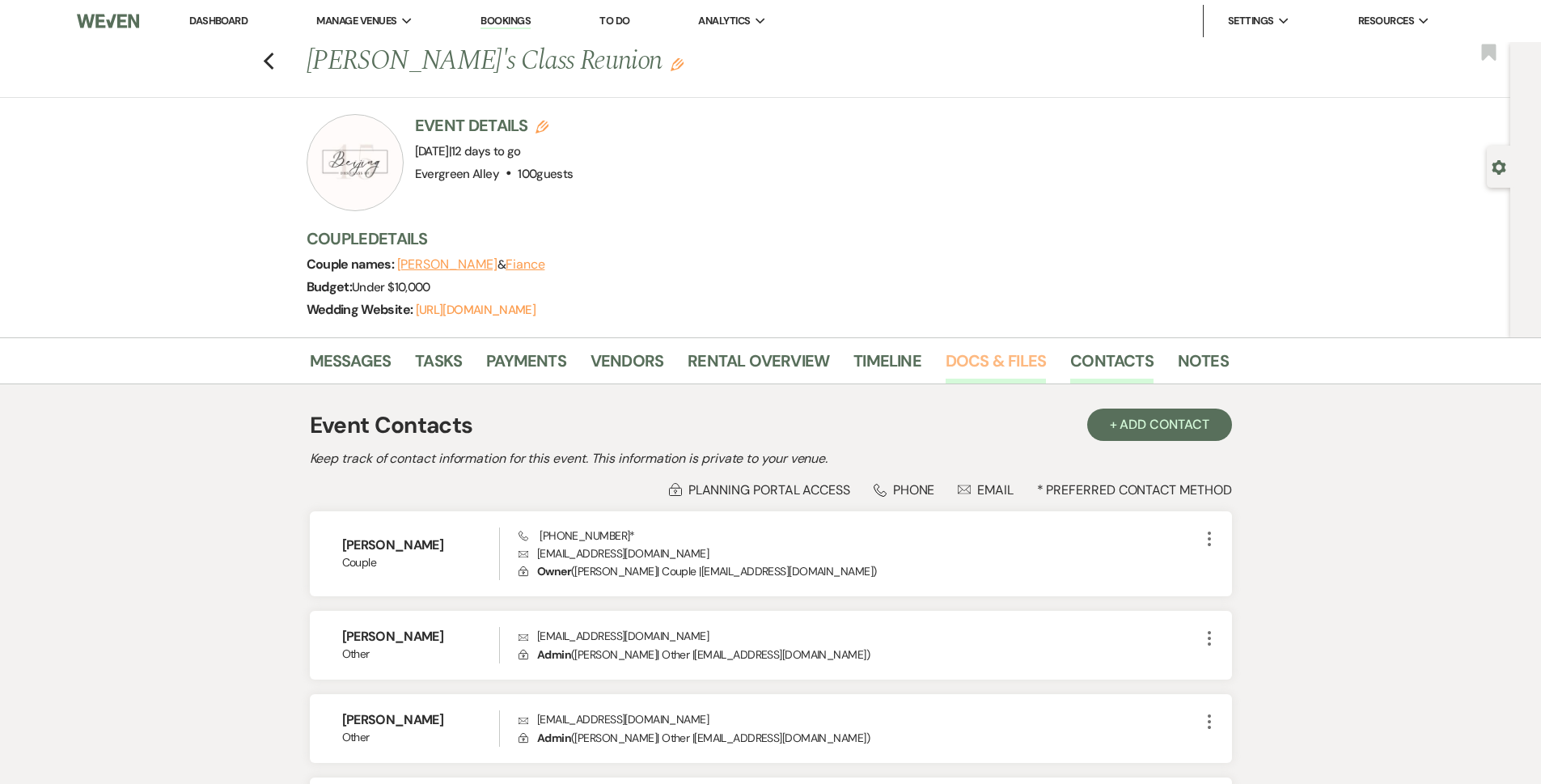
click at [989, 361] on link "Docs & Files" at bounding box center [996, 365] width 100 height 36
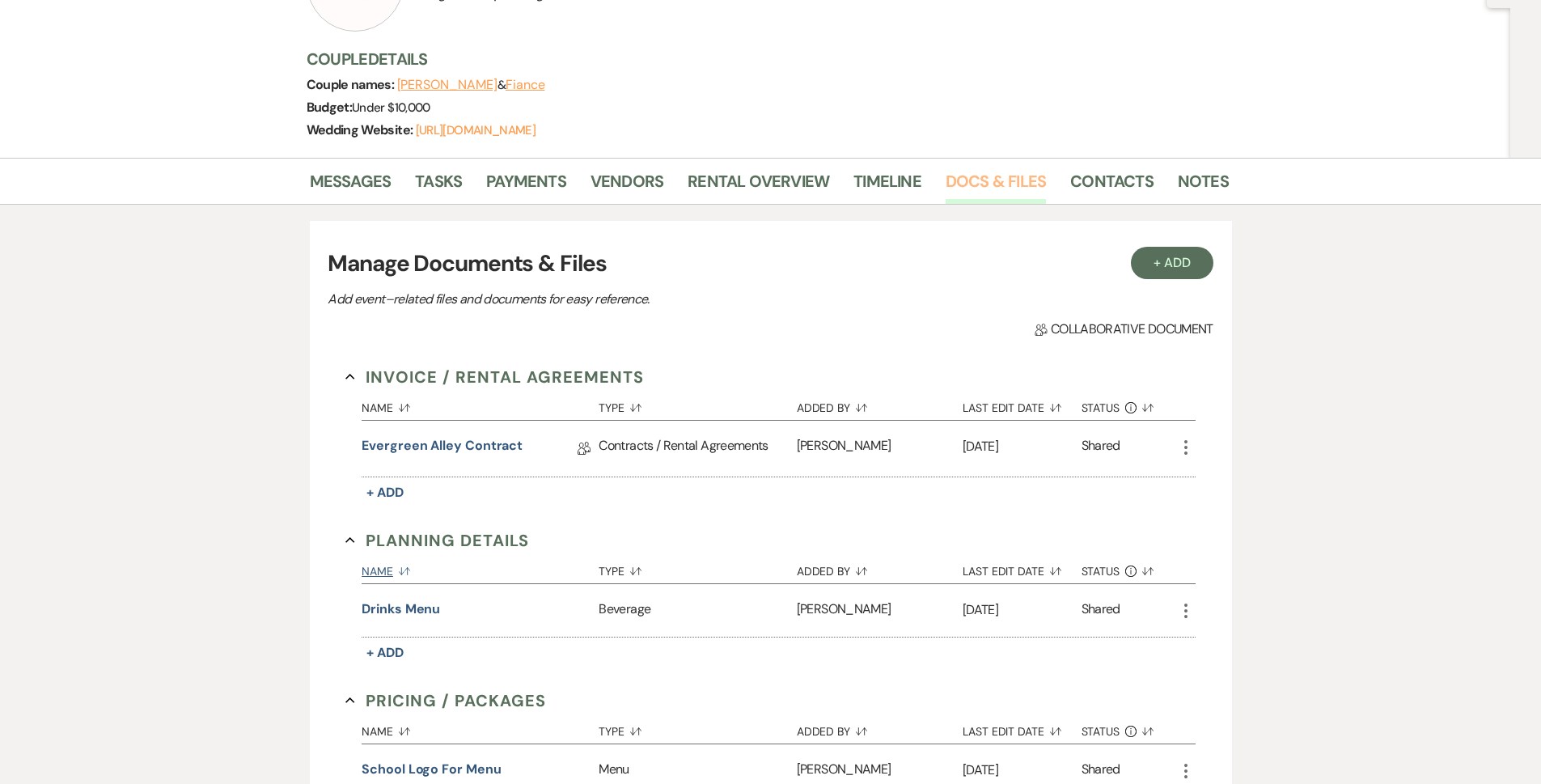
scroll to position [243, 0]
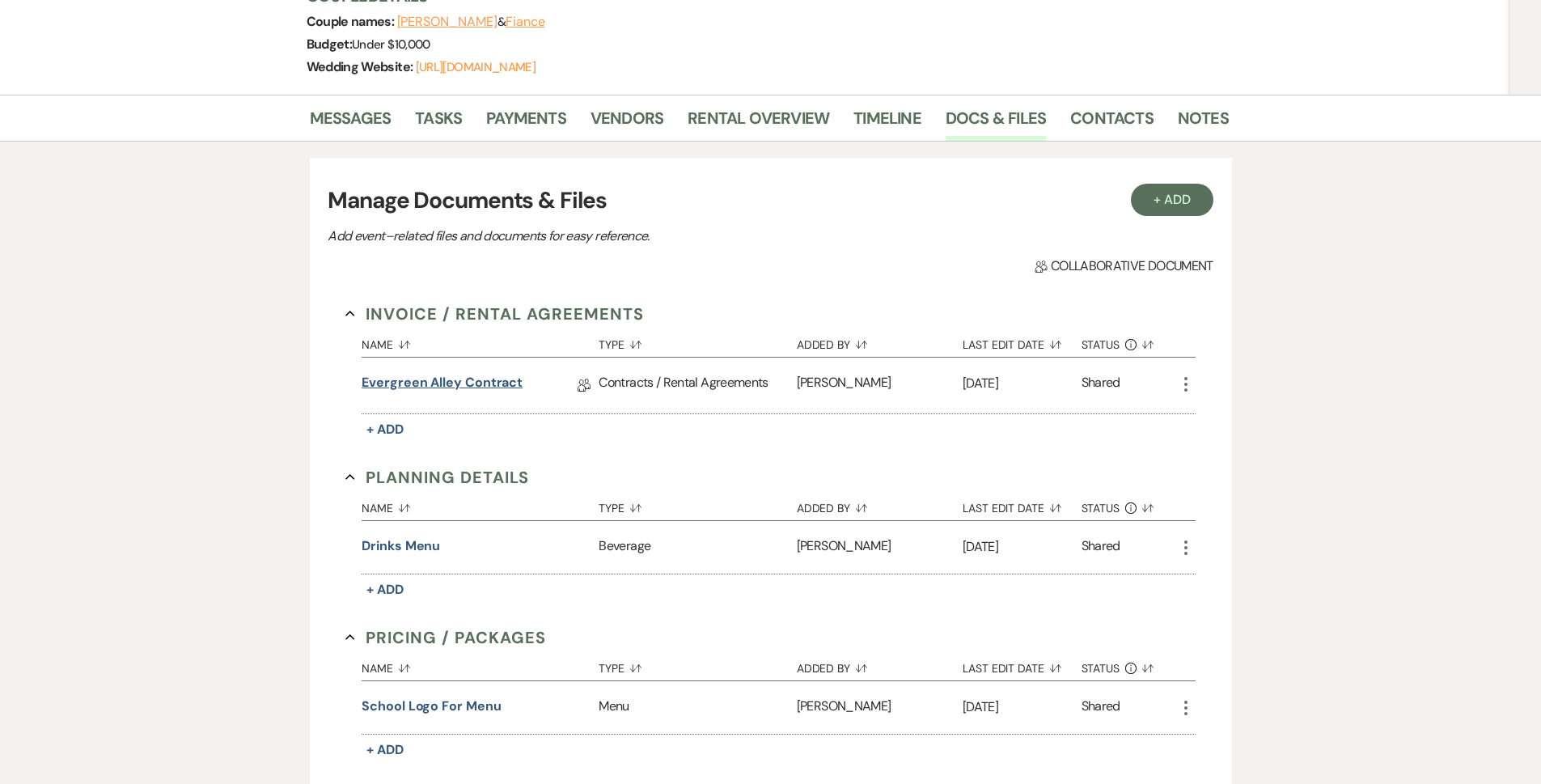
click at [497, 393] on link "Evergreen Alley Contract" at bounding box center [441, 385] width 161 height 25
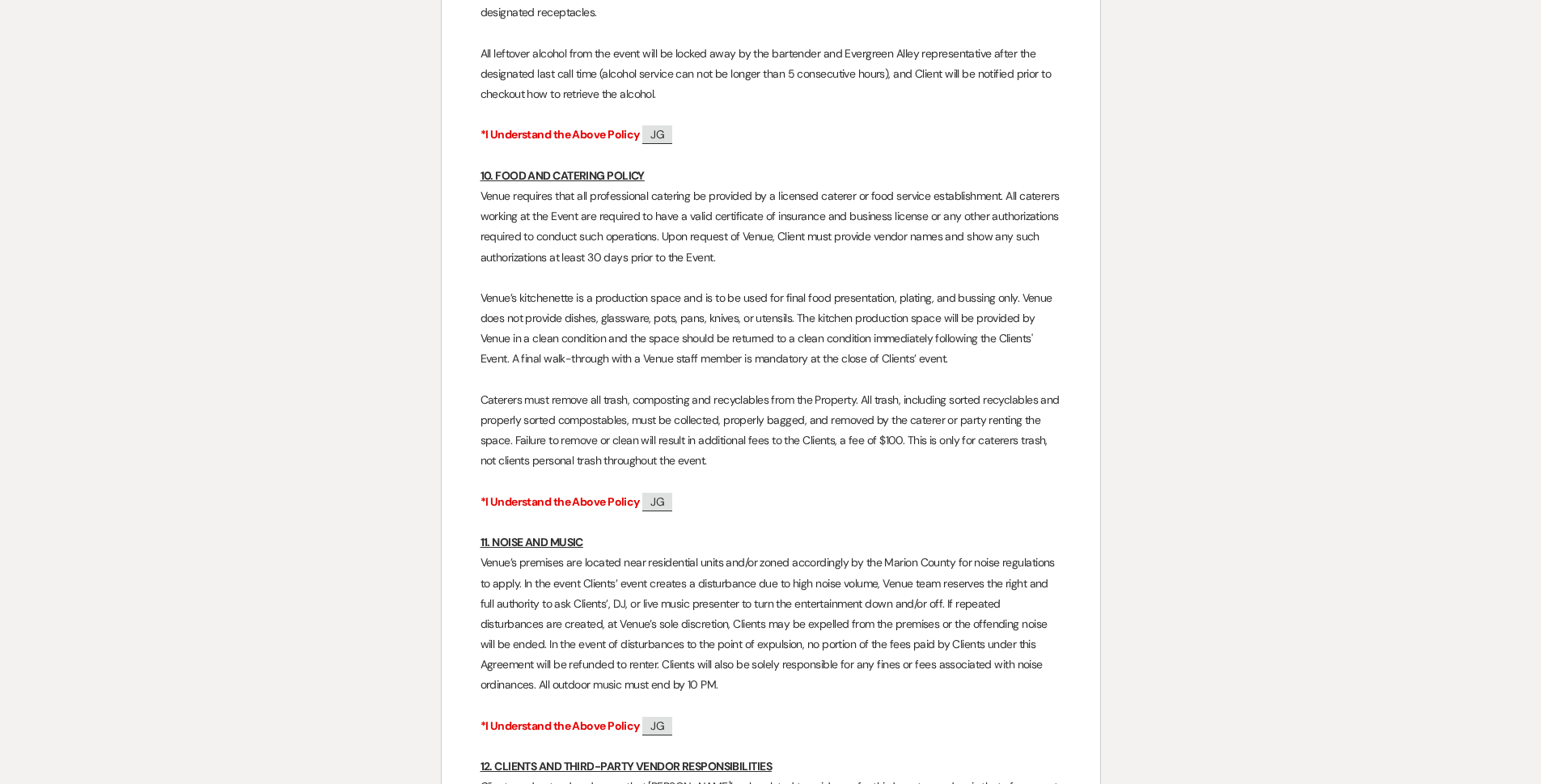
scroll to position [5623, 0]
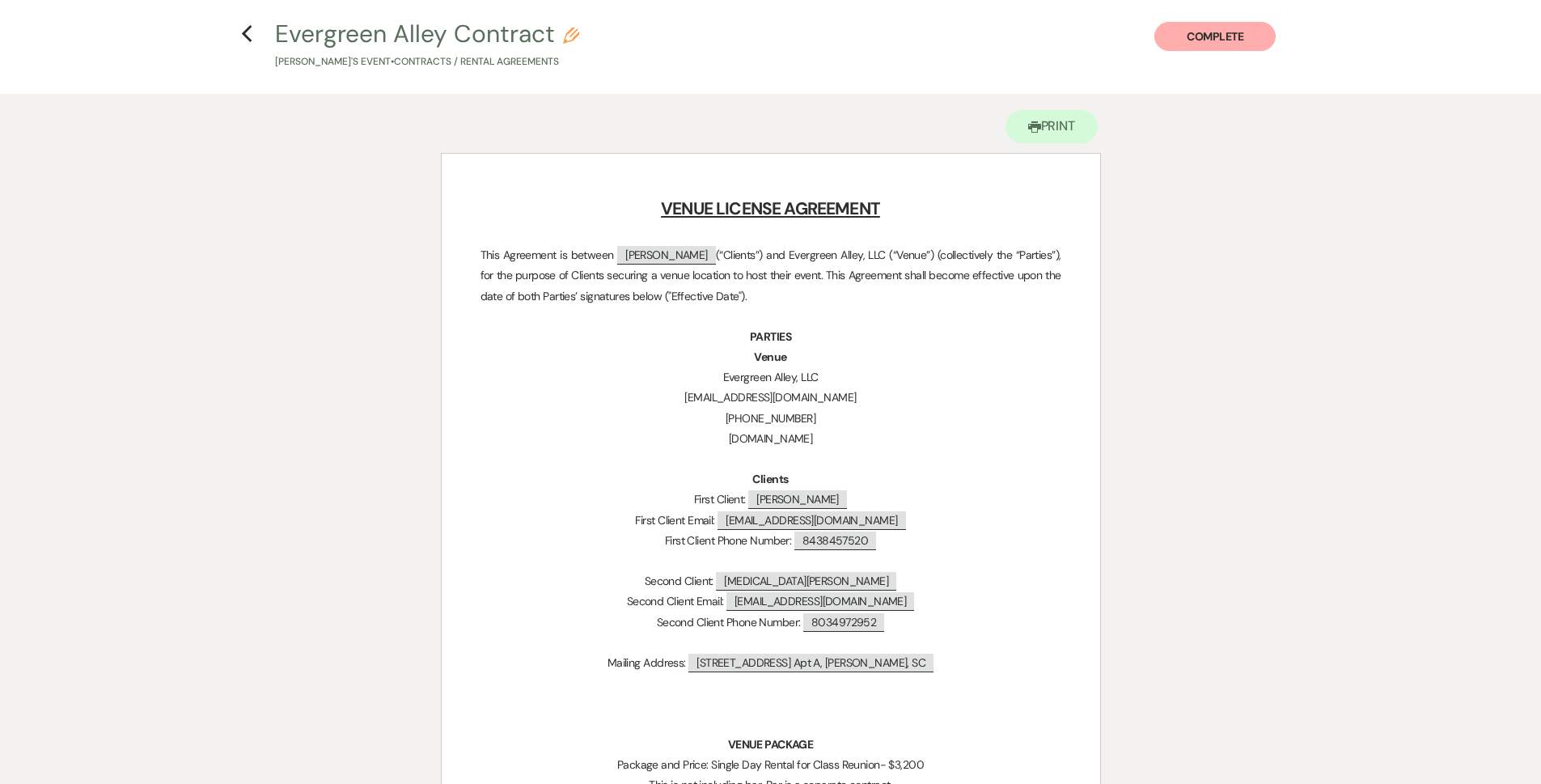
scroll to position [0, 0]
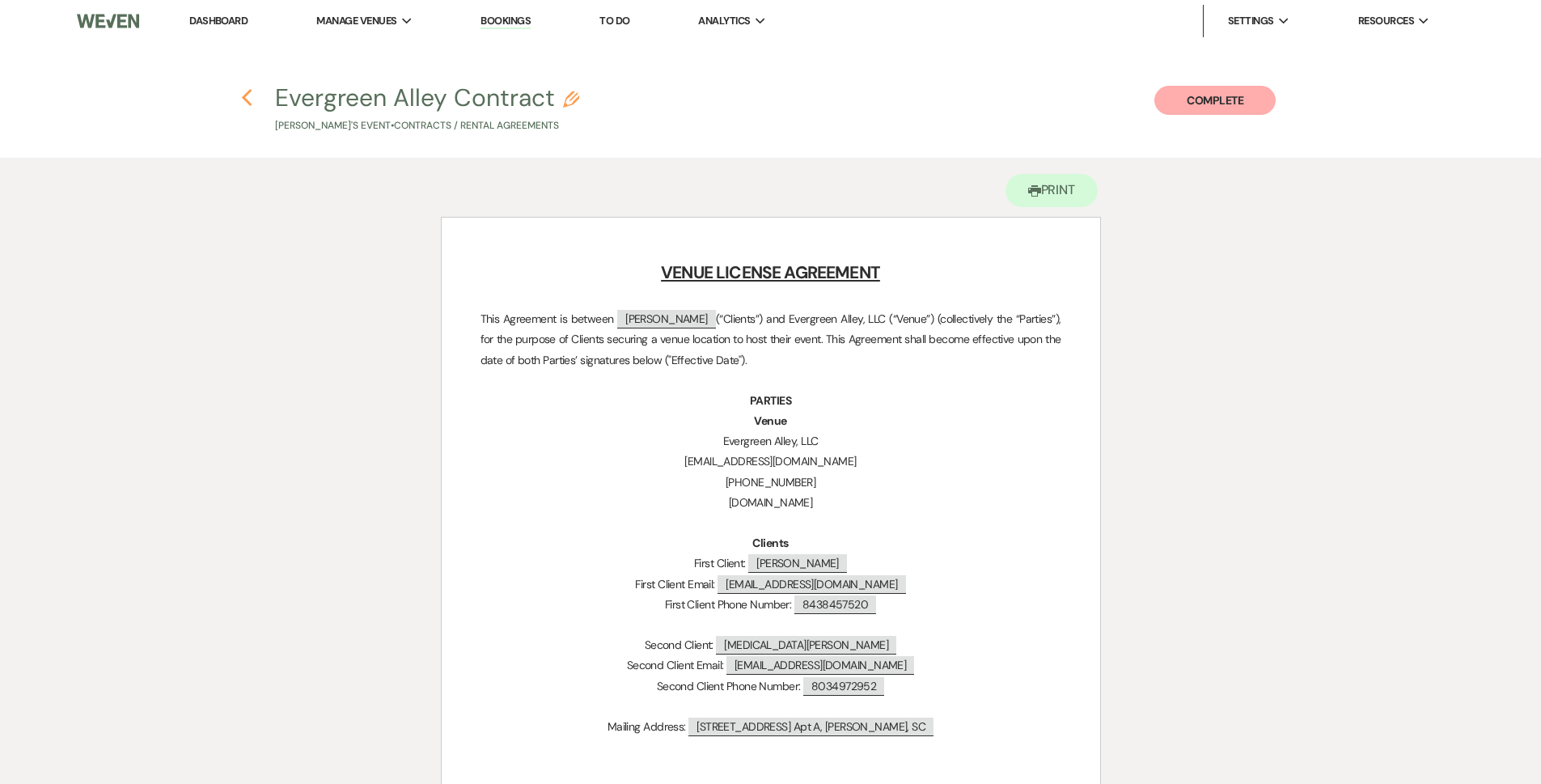
click at [250, 107] on icon "Previous" at bounding box center [246, 97] width 12 height 19
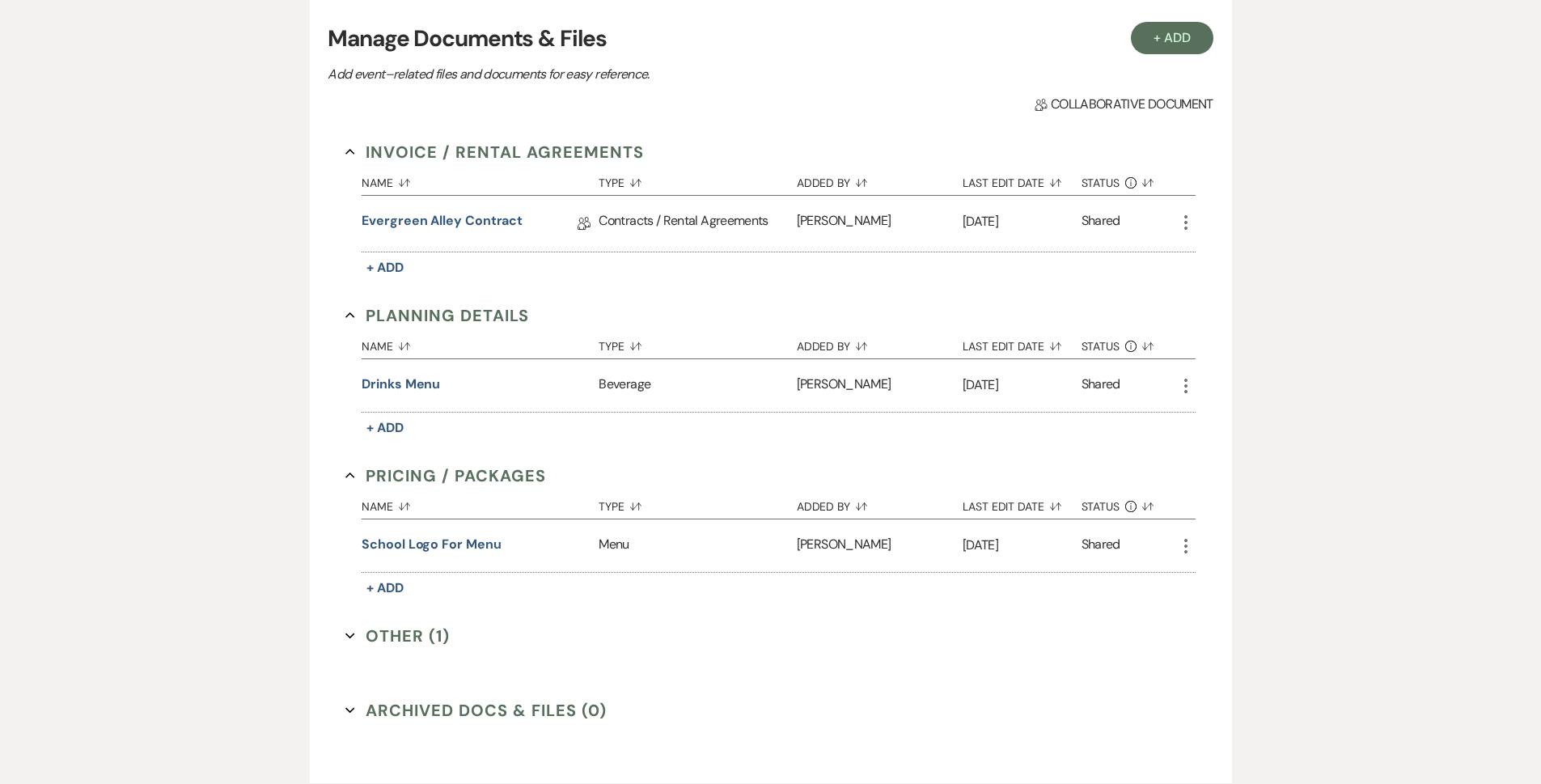
scroll to position [523, 0]
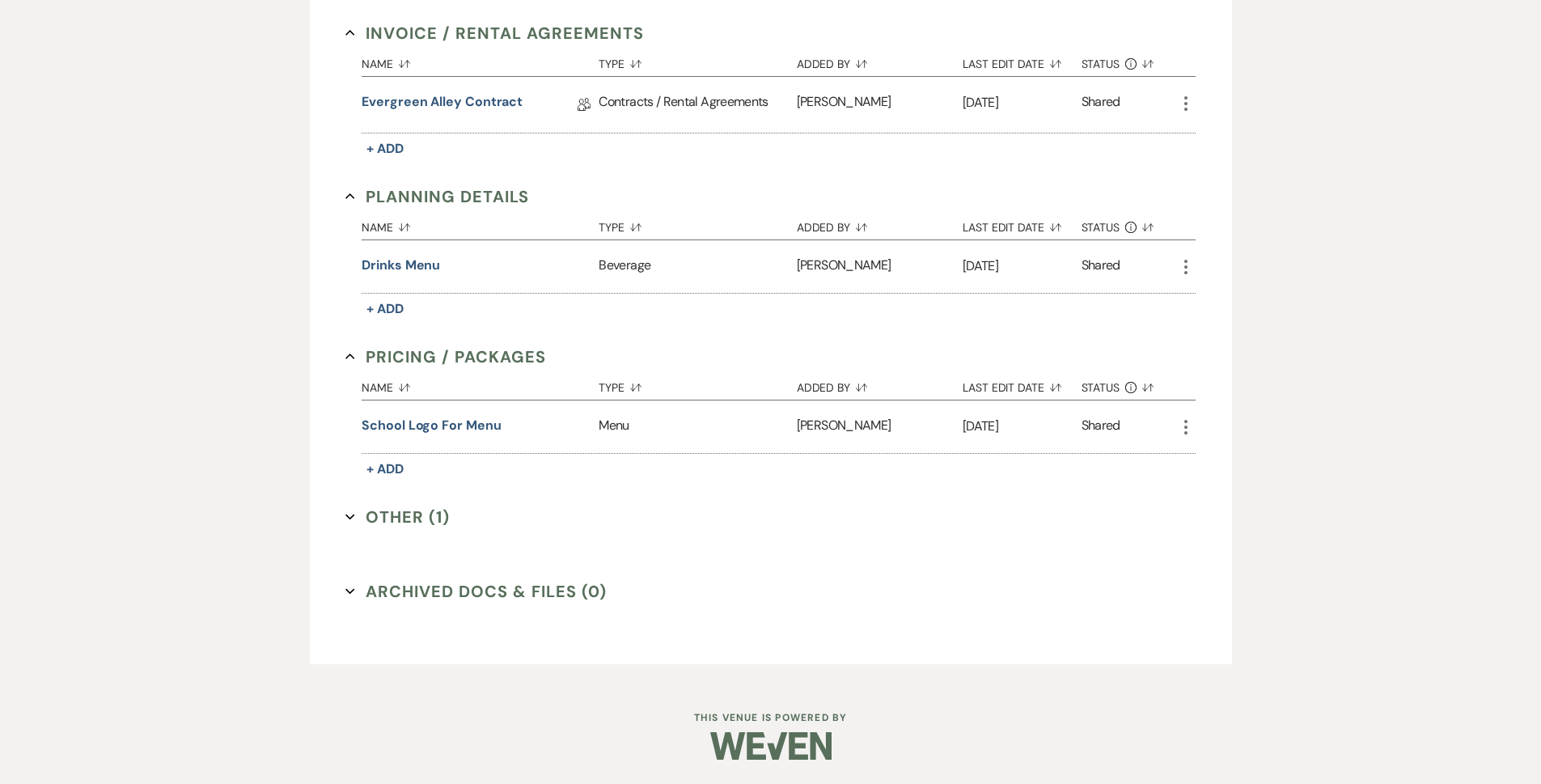
click at [409, 519] on button "Other (1) Expand" at bounding box center [398, 517] width 105 height 24
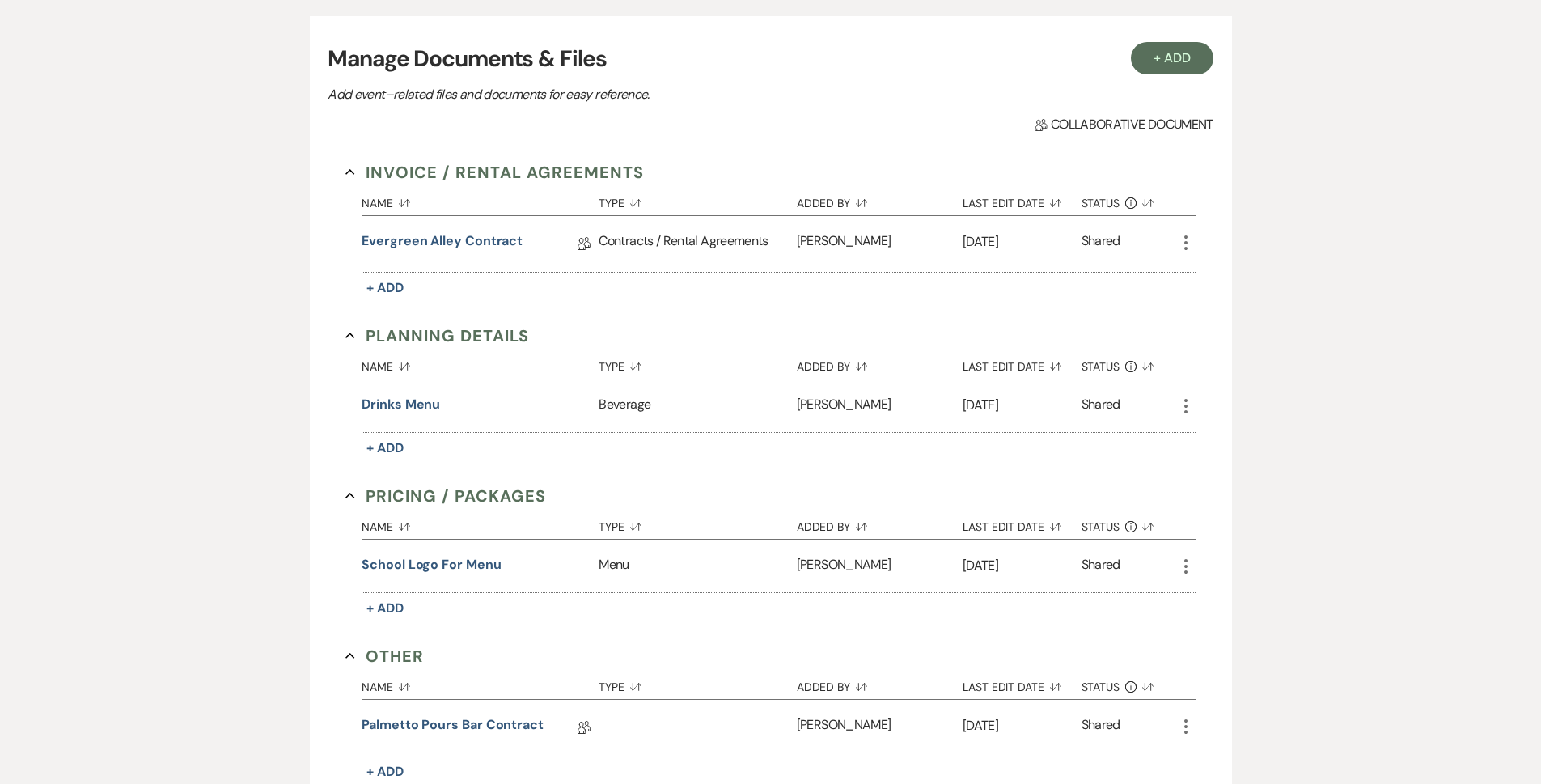
scroll to position [638, 0]
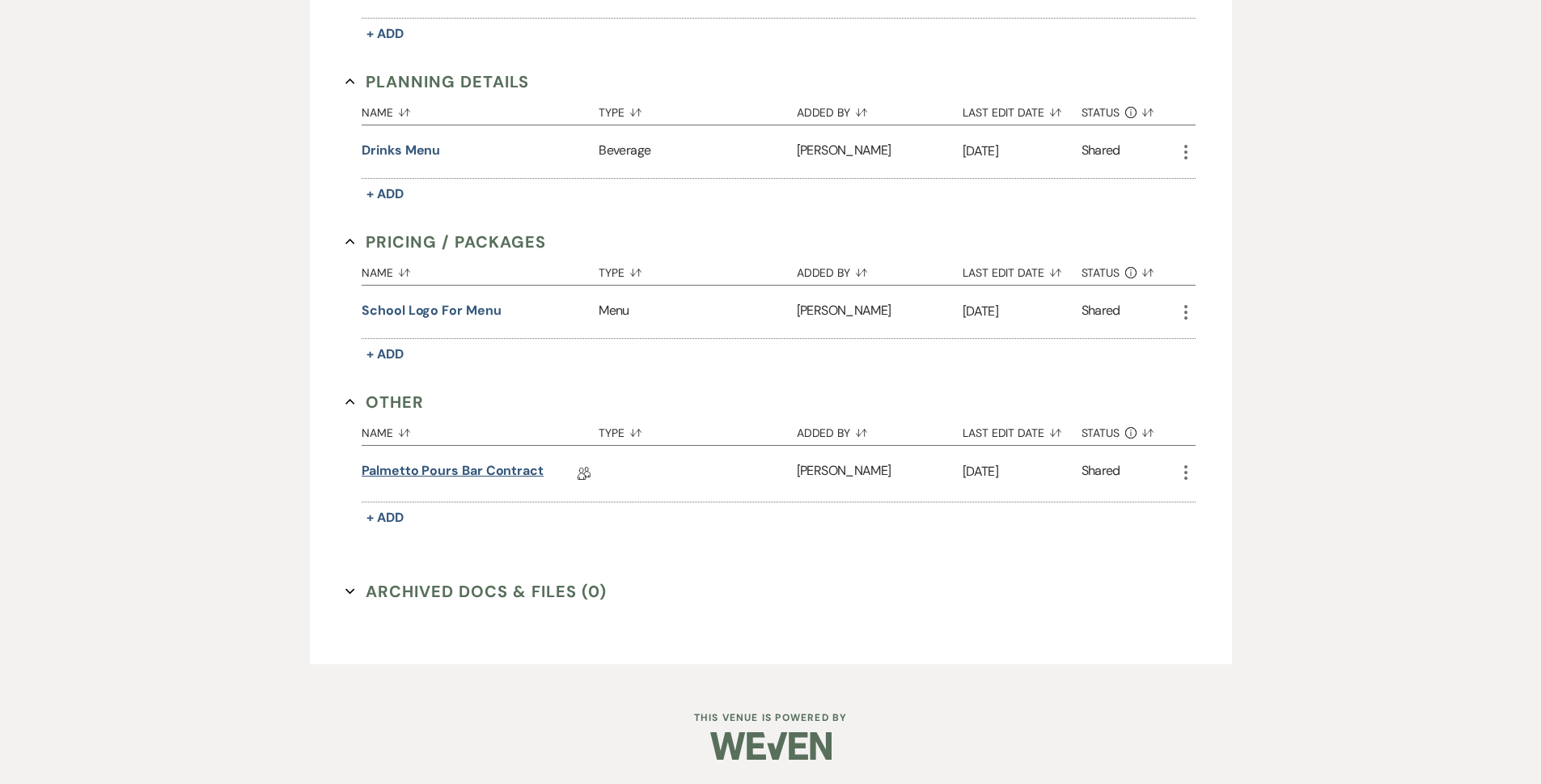
click at [388, 475] on link "Palmetto Pours Bar Contract" at bounding box center [452, 473] width 182 height 25
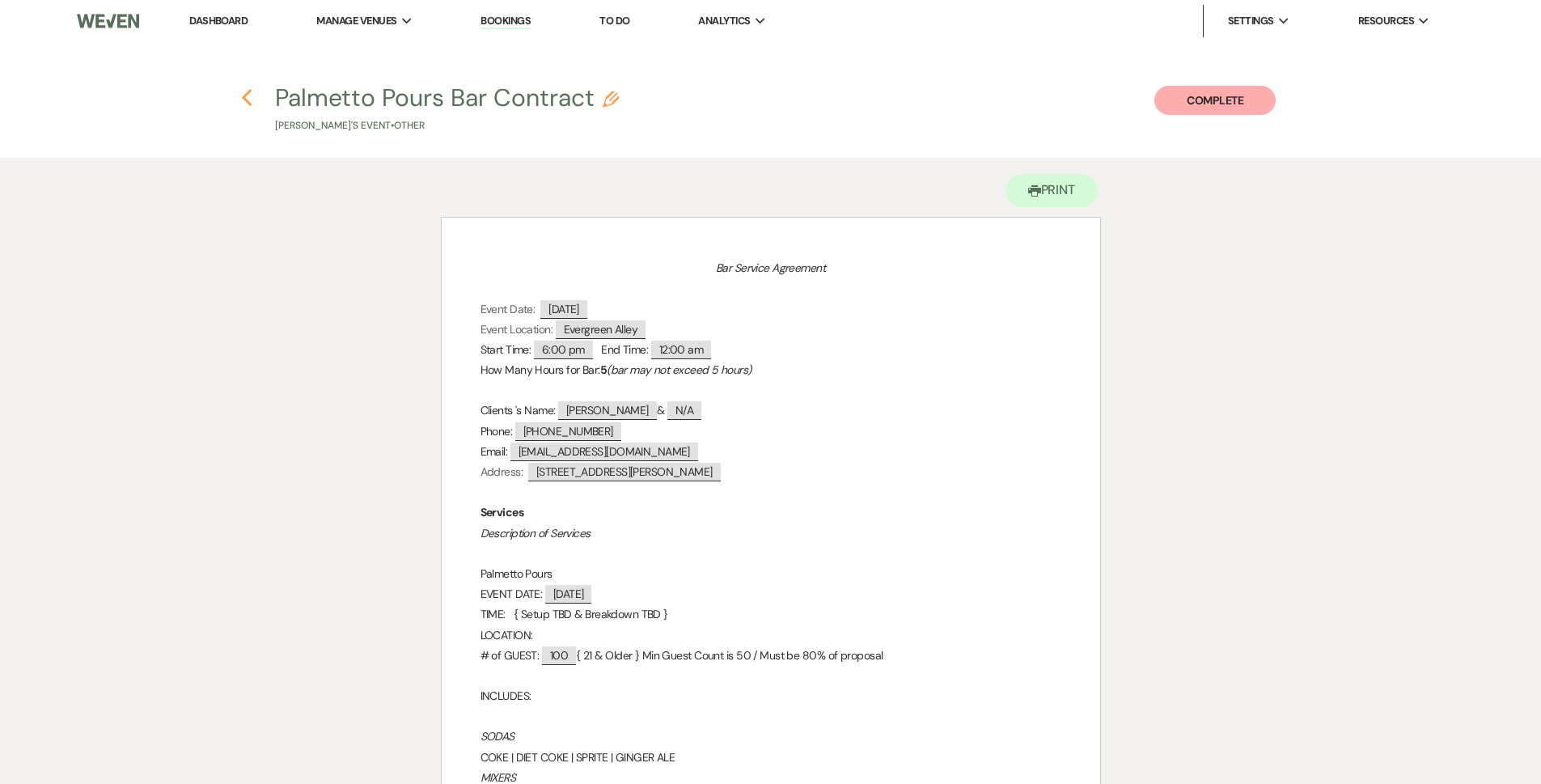
click at [251, 96] on icon "Previous" at bounding box center [246, 97] width 12 height 19
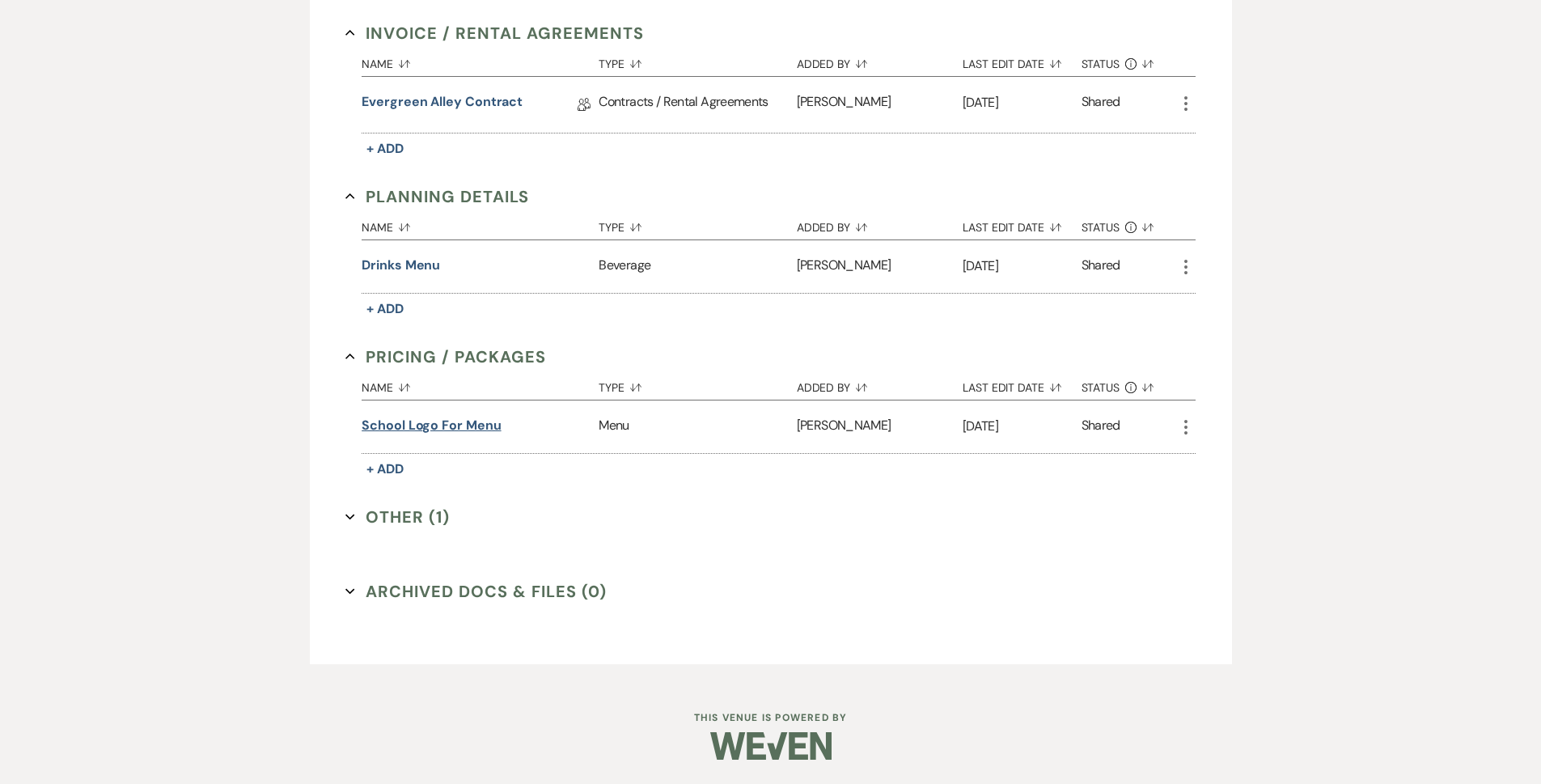
click at [475, 417] on button "School Logo for Menu" at bounding box center [430, 425] width 139 height 19
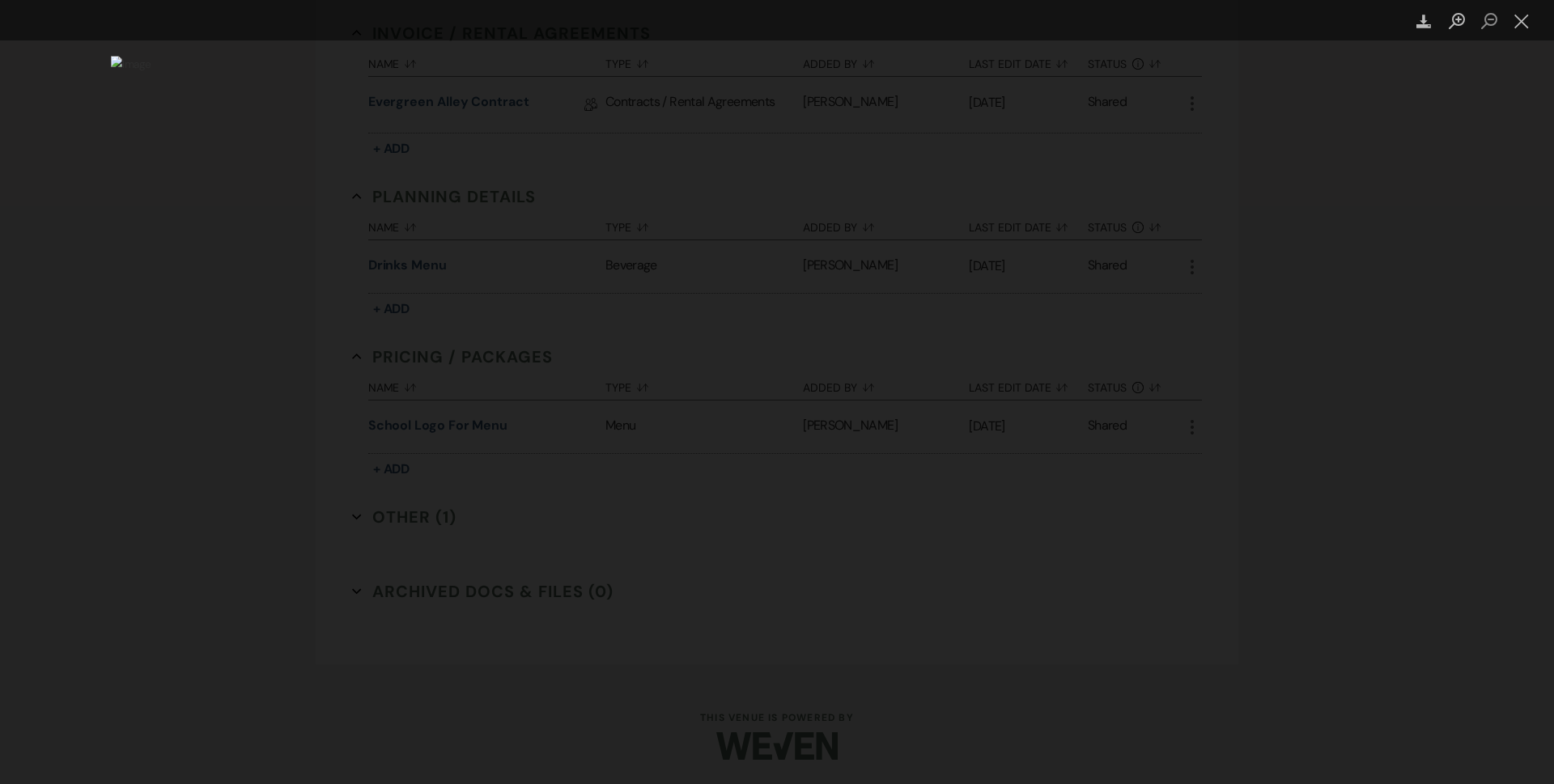
click at [233, 616] on div "Lightbox" at bounding box center [777, 392] width 1554 height 784
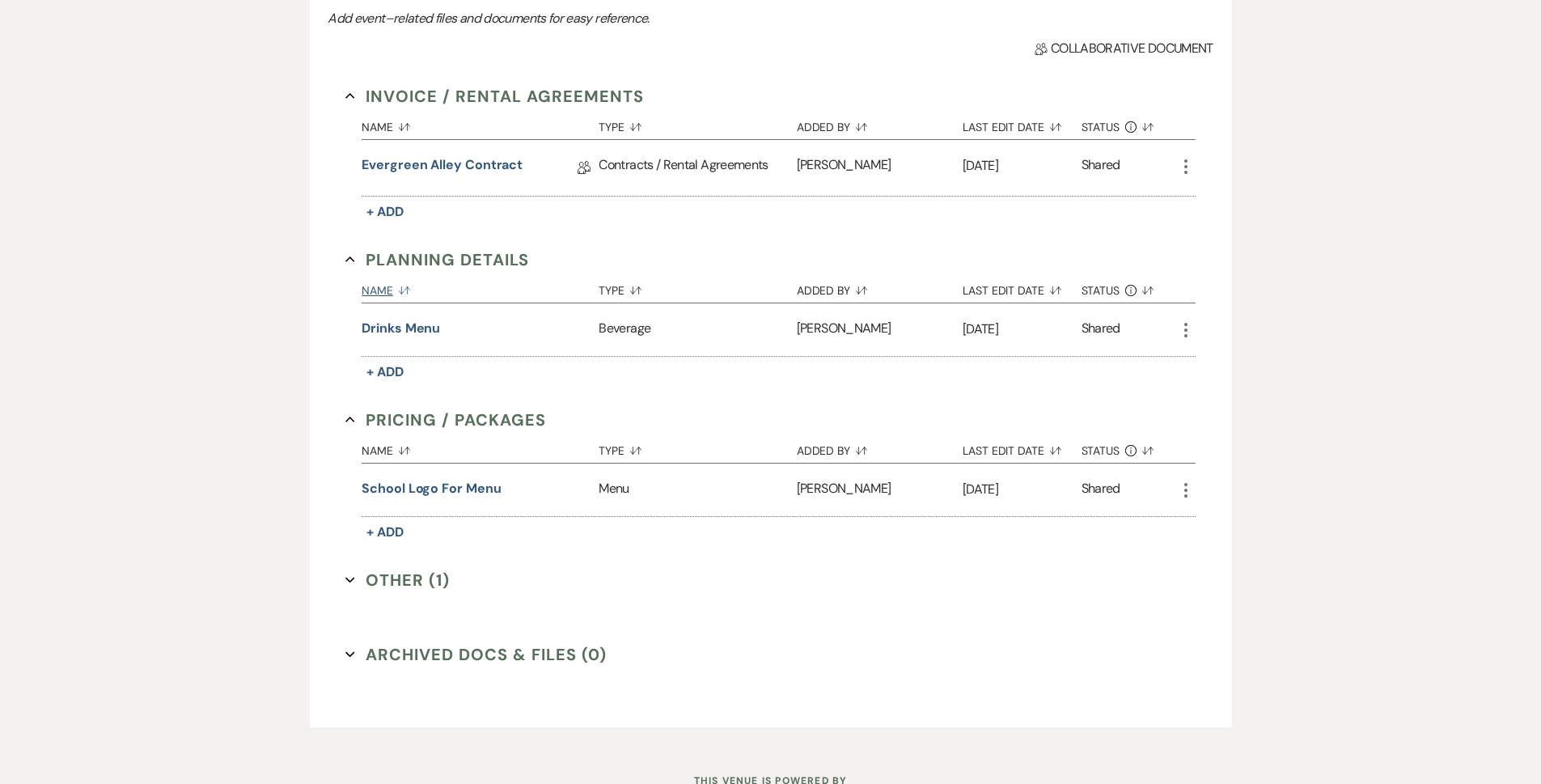
scroll to position [361, 0]
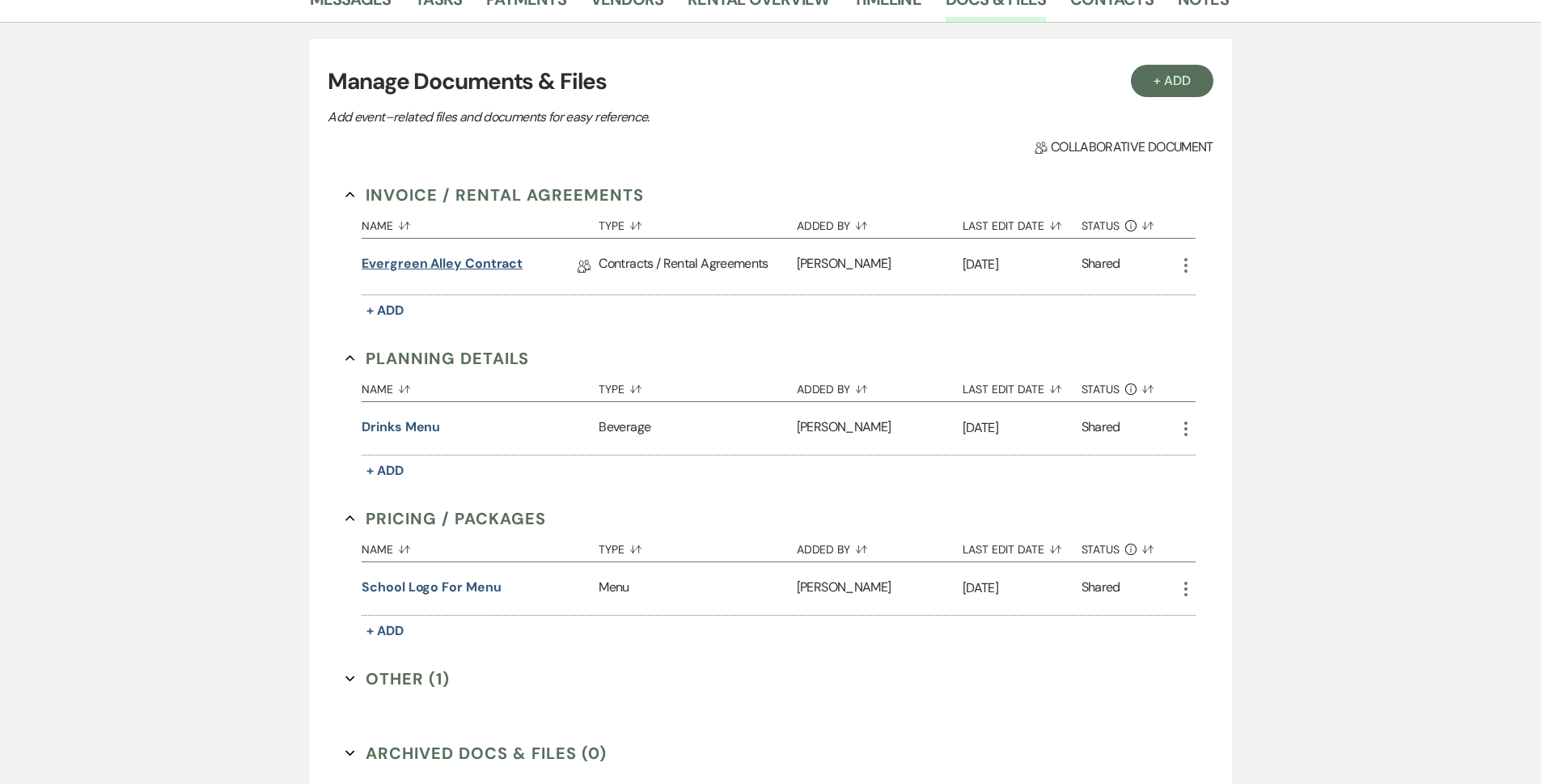
click at [448, 256] on link "Evergreen Alley Contract" at bounding box center [441, 266] width 161 height 25
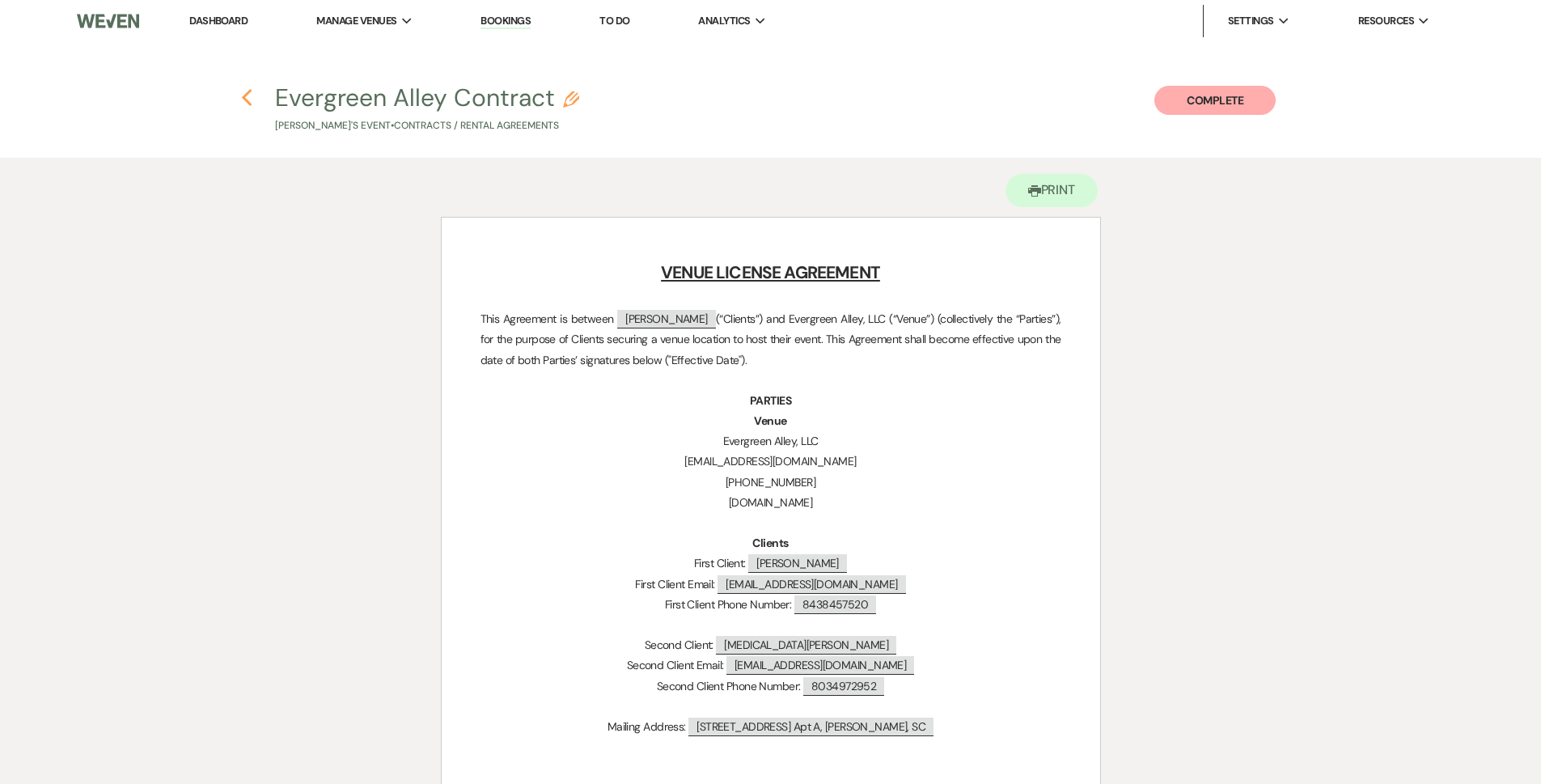
click at [253, 104] on icon "Previous" at bounding box center [246, 97] width 12 height 19
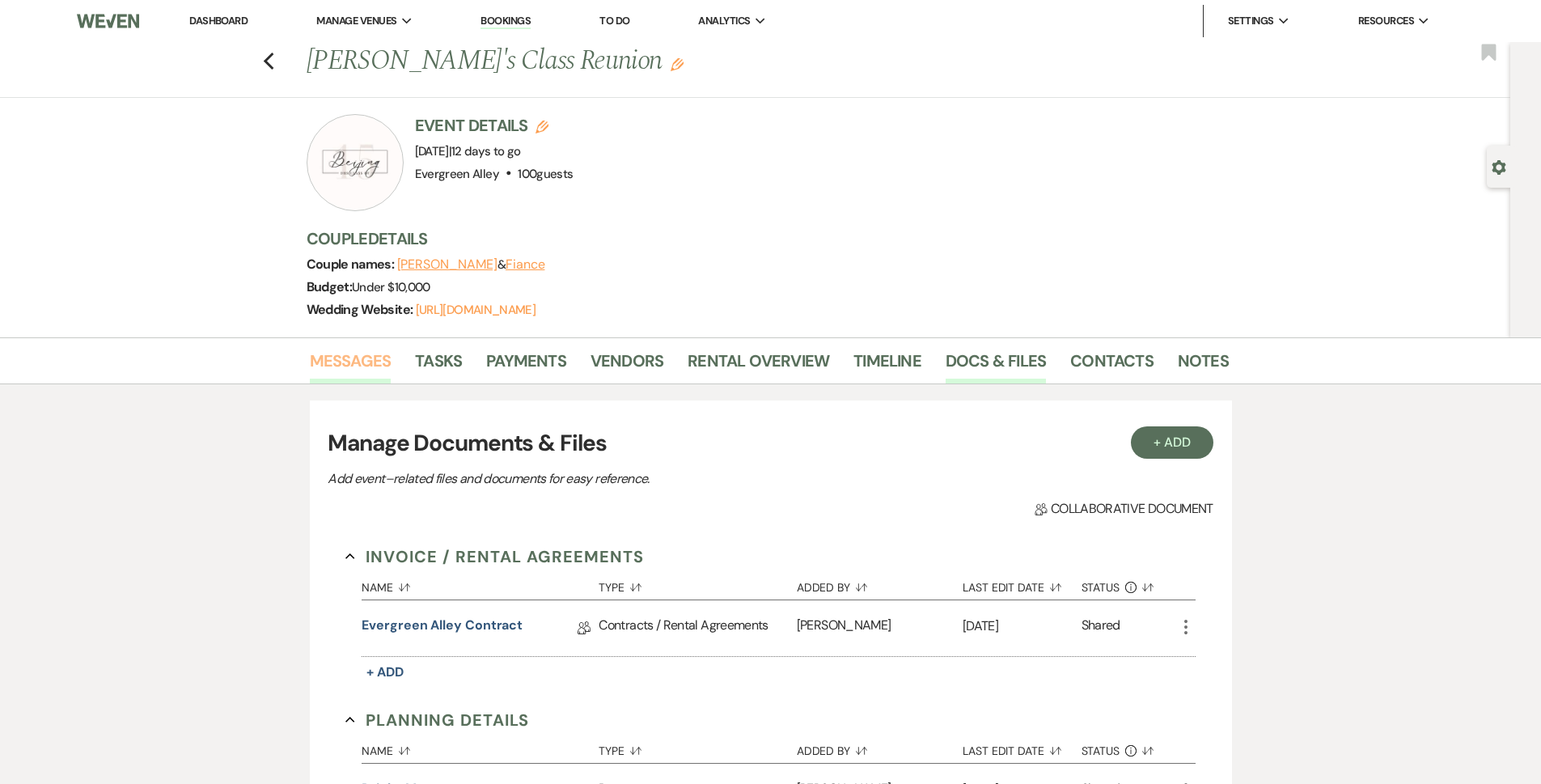
click at [332, 360] on link "Messages" at bounding box center [350, 365] width 82 height 36
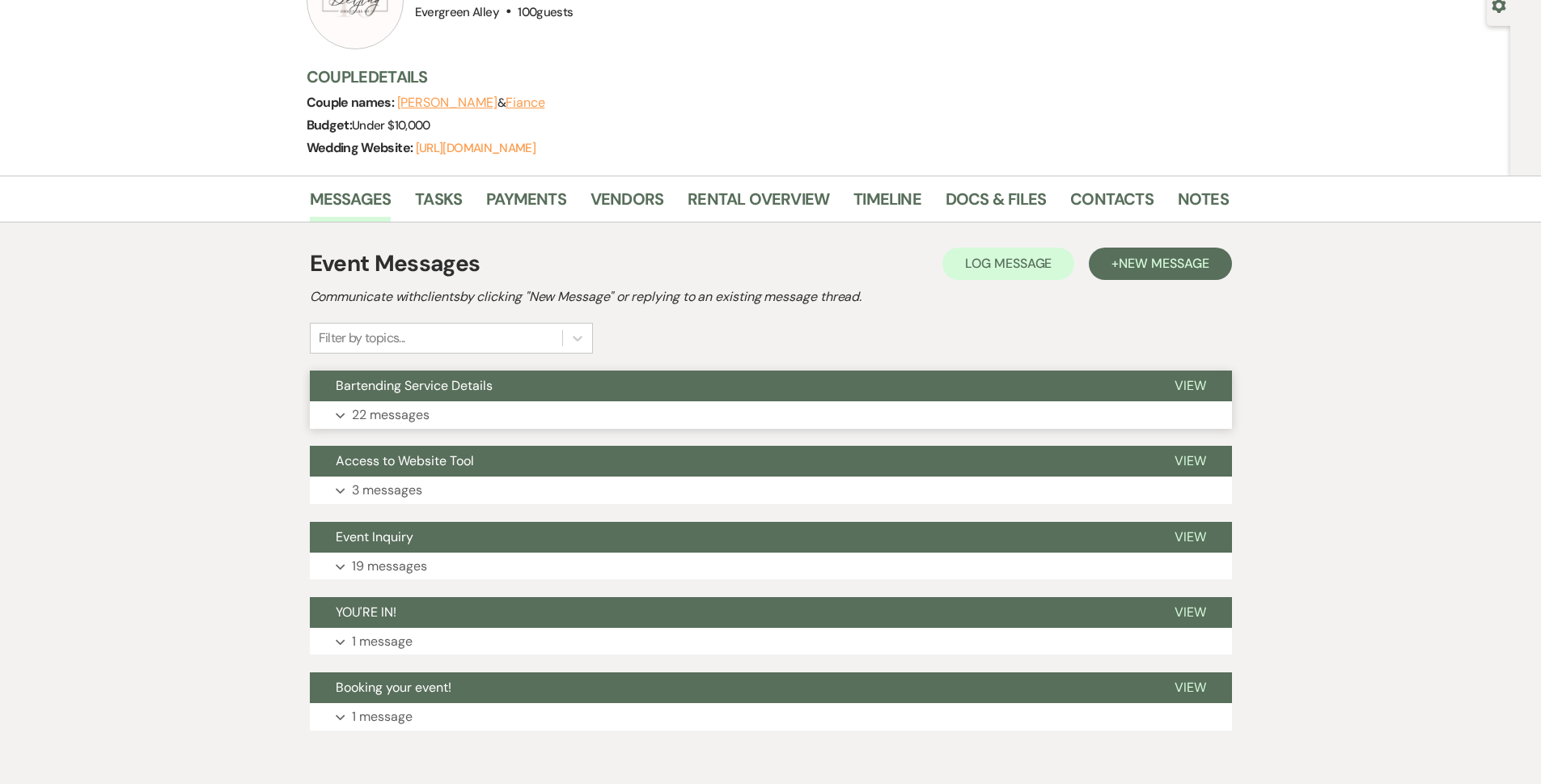
click at [474, 413] on button "Expand 22 messages" at bounding box center [770, 415] width 922 height 28
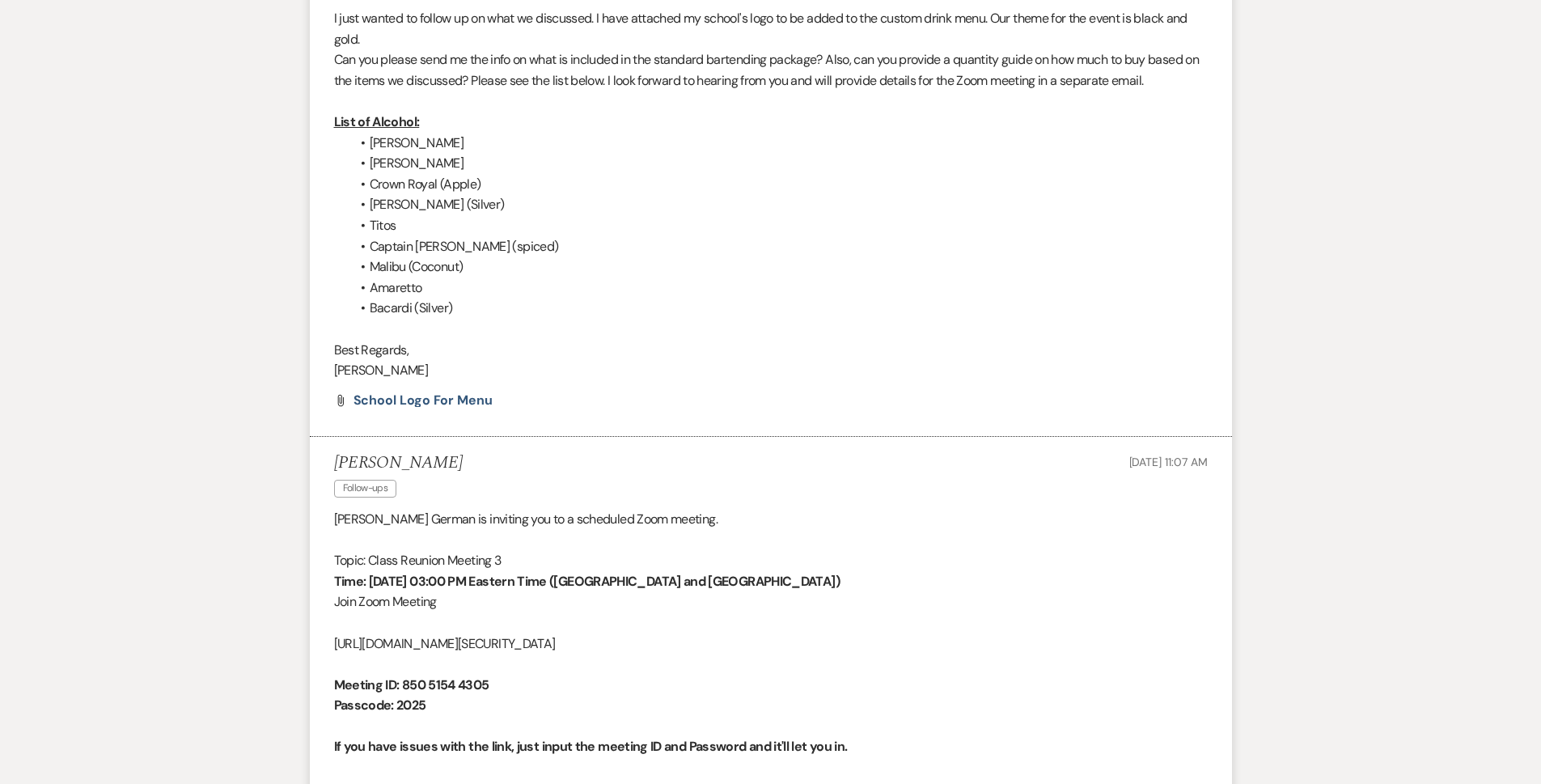
scroll to position [566, 0]
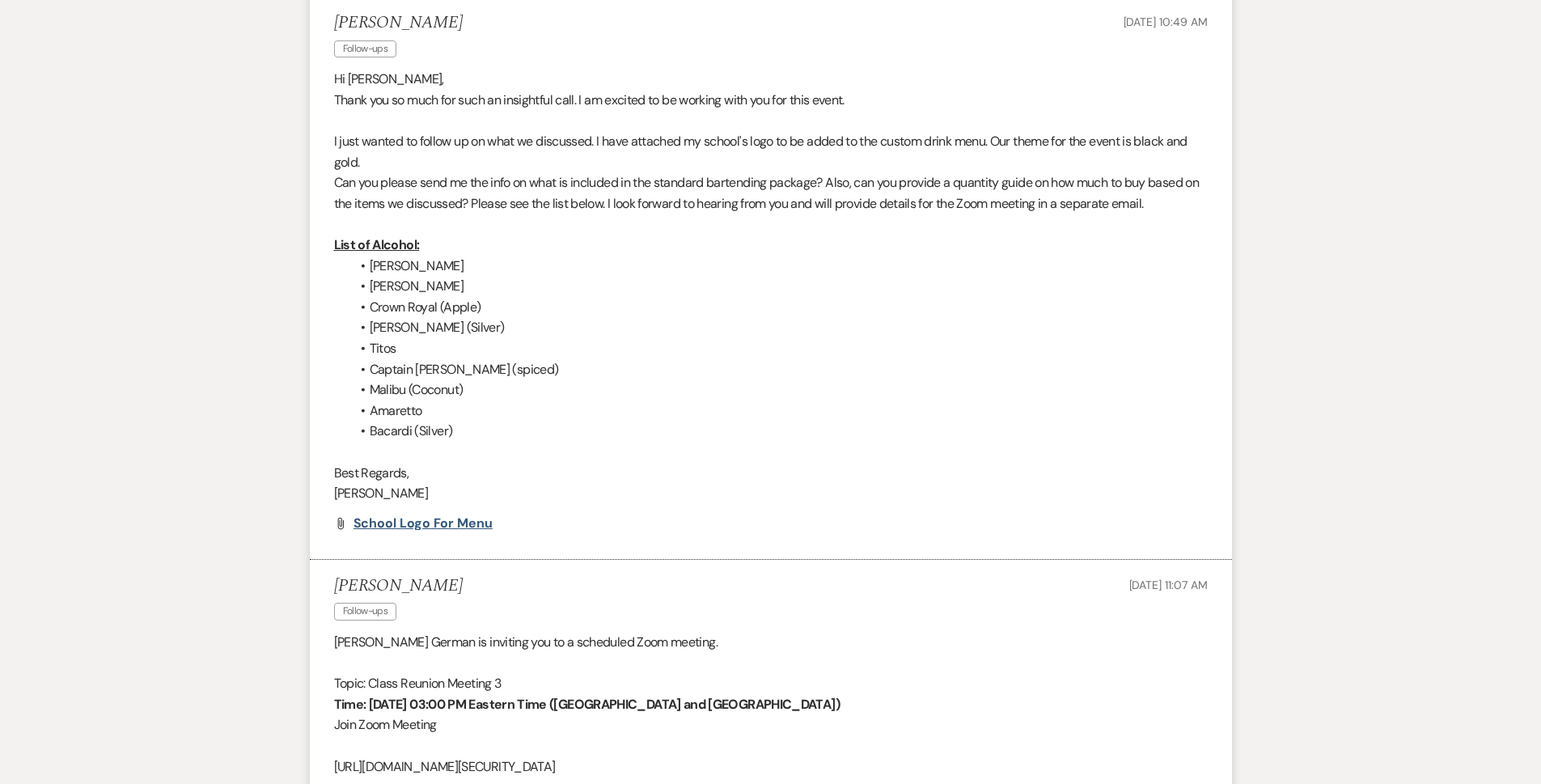
click at [405, 518] on span "School Logo for Menu" at bounding box center [423, 523] width 139 height 17
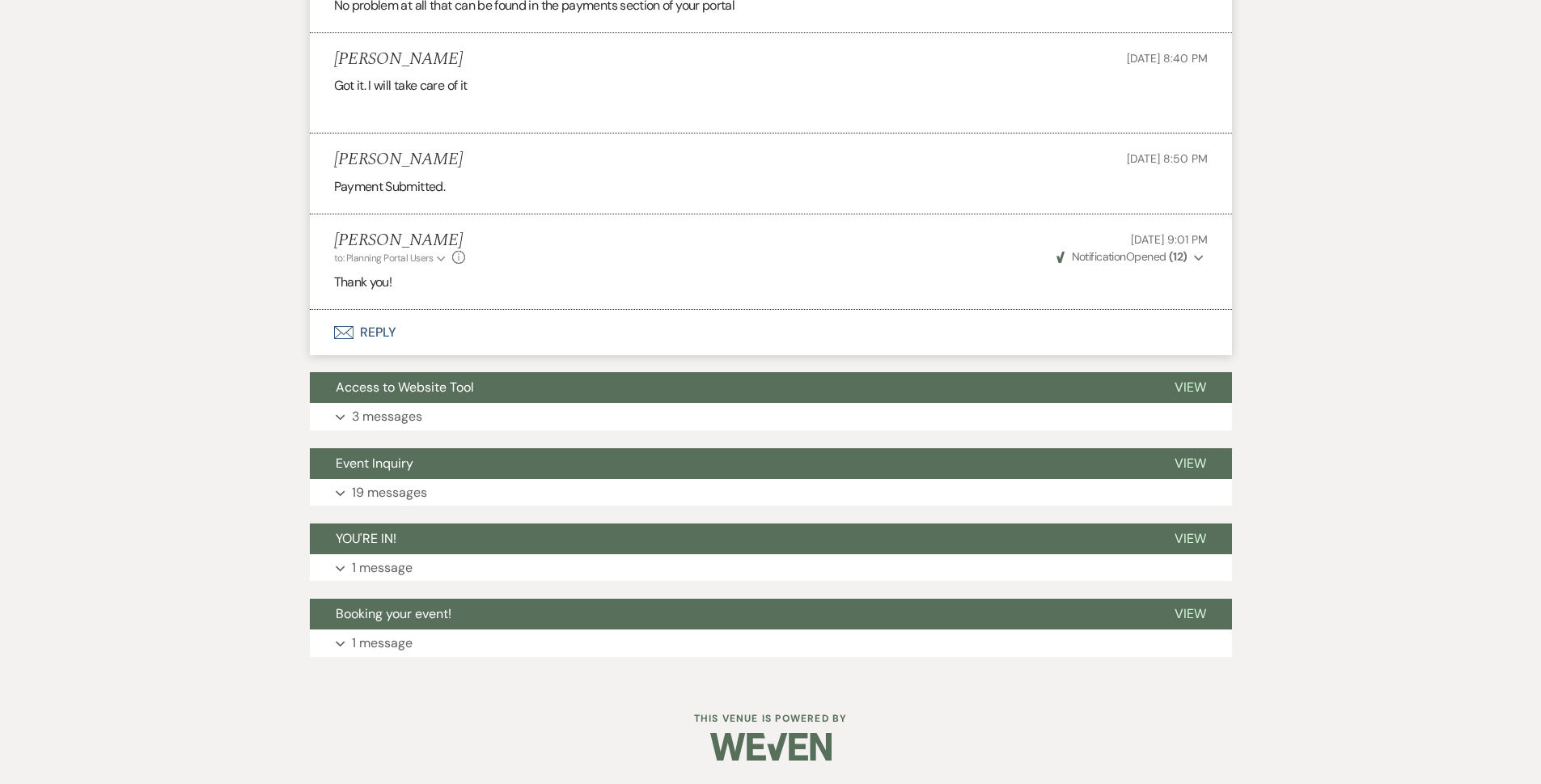
scroll to position [5574, 0]
click at [412, 419] on p "3 messages" at bounding box center [387, 415] width 71 height 21
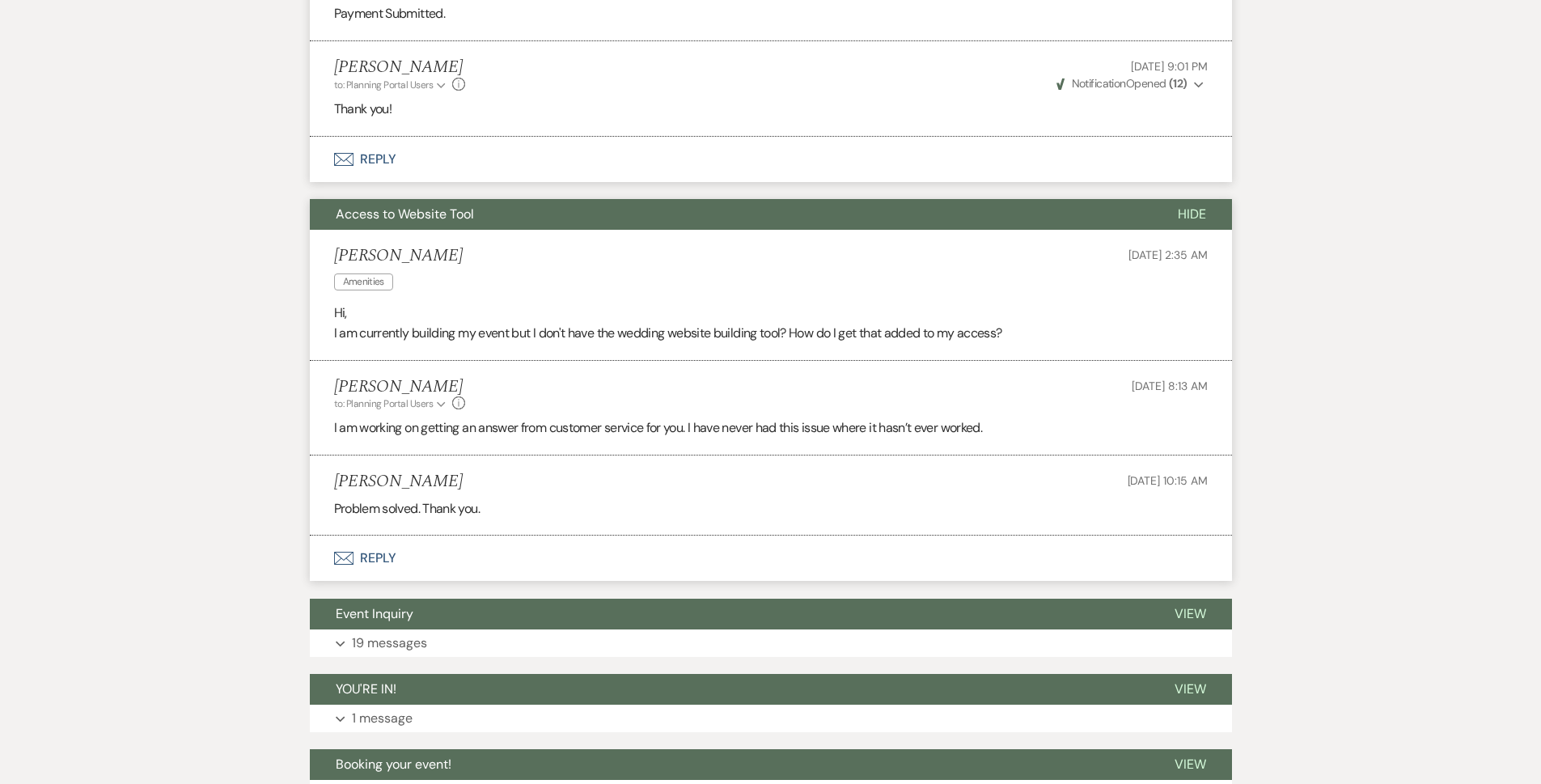
scroll to position [5899, 0]
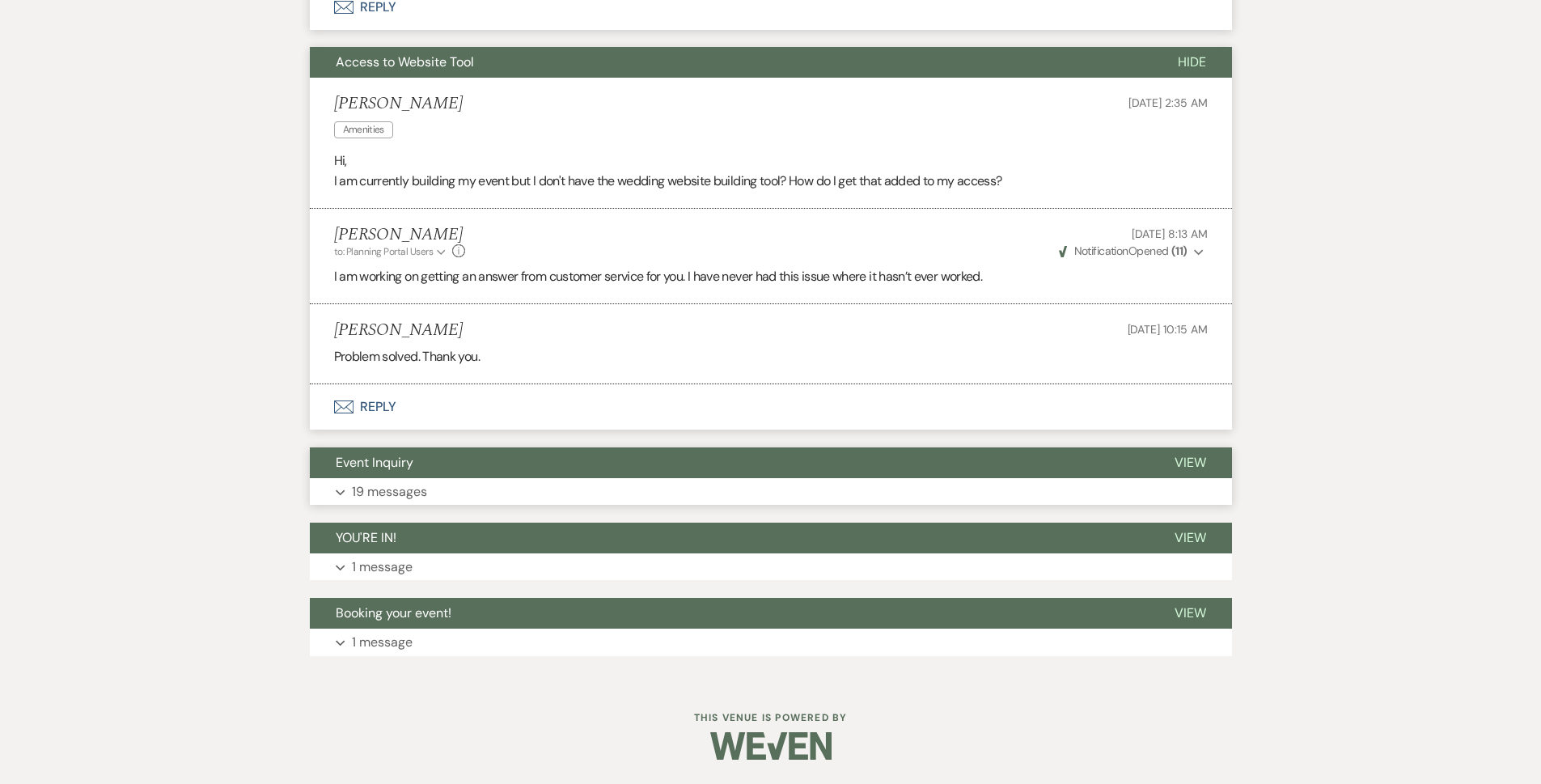
click at [486, 494] on button "Expand 19 messages" at bounding box center [770, 492] width 922 height 28
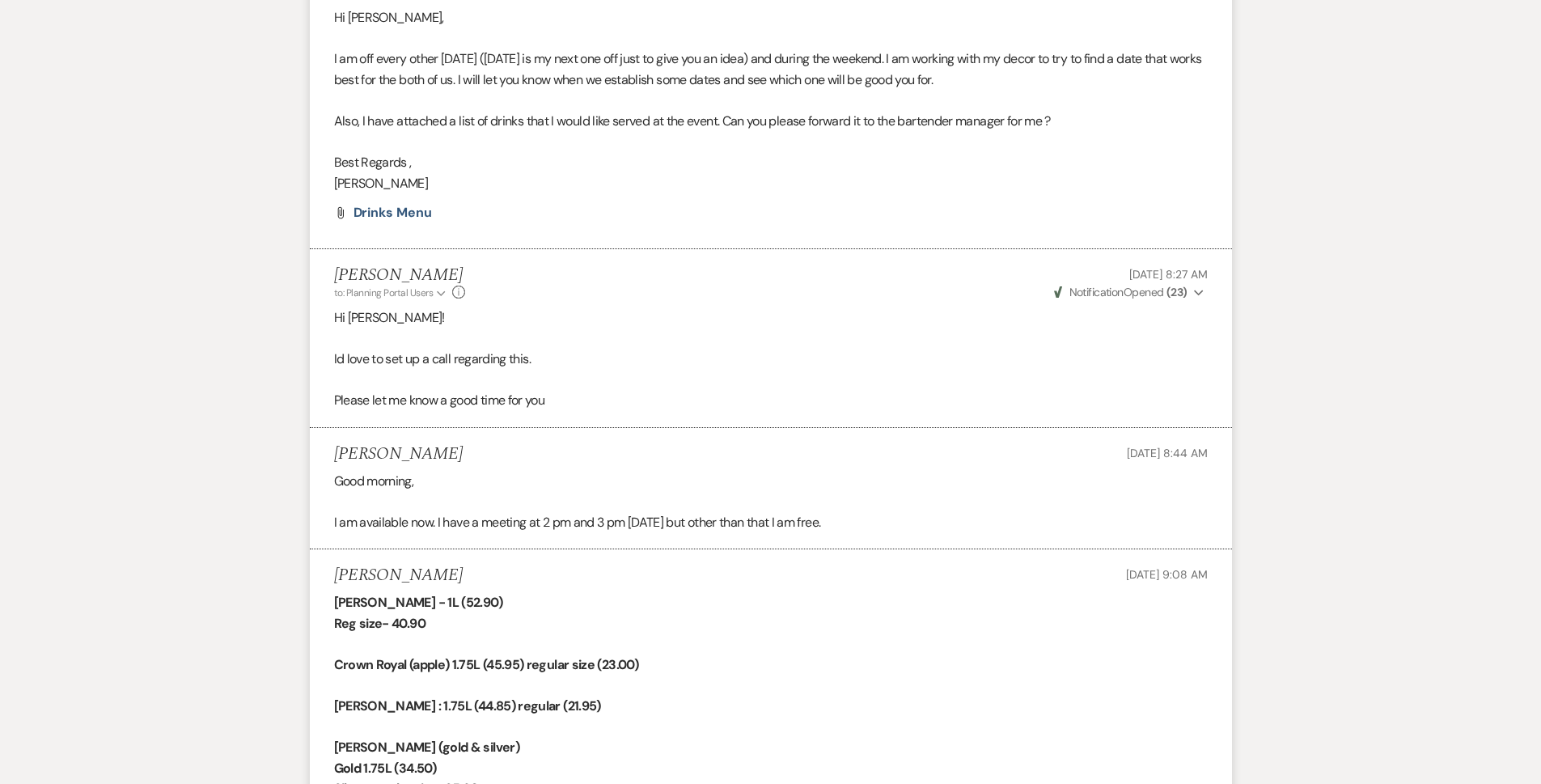
scroll to position [9577, 0]
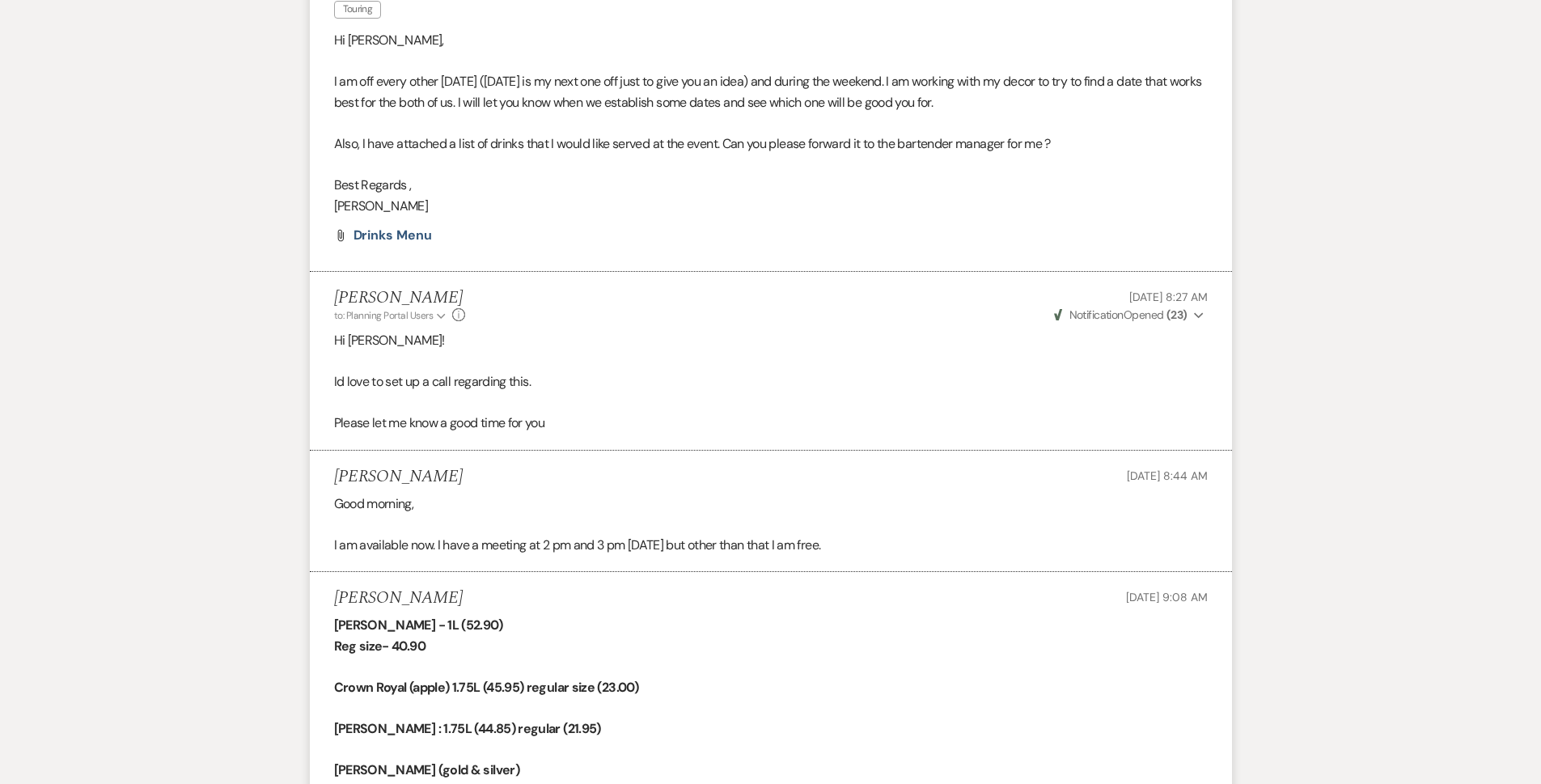
click at [416, 265] on li "Jasmine German Touring [DATE] 11:34 PM Hi [PERSON_NAME], I am off every other […" at bounding box center [770, 114] width 922 height 313
click at [416, 244] on span "Drinks Menu" at bounding box center [393, 234] width 78 height 17
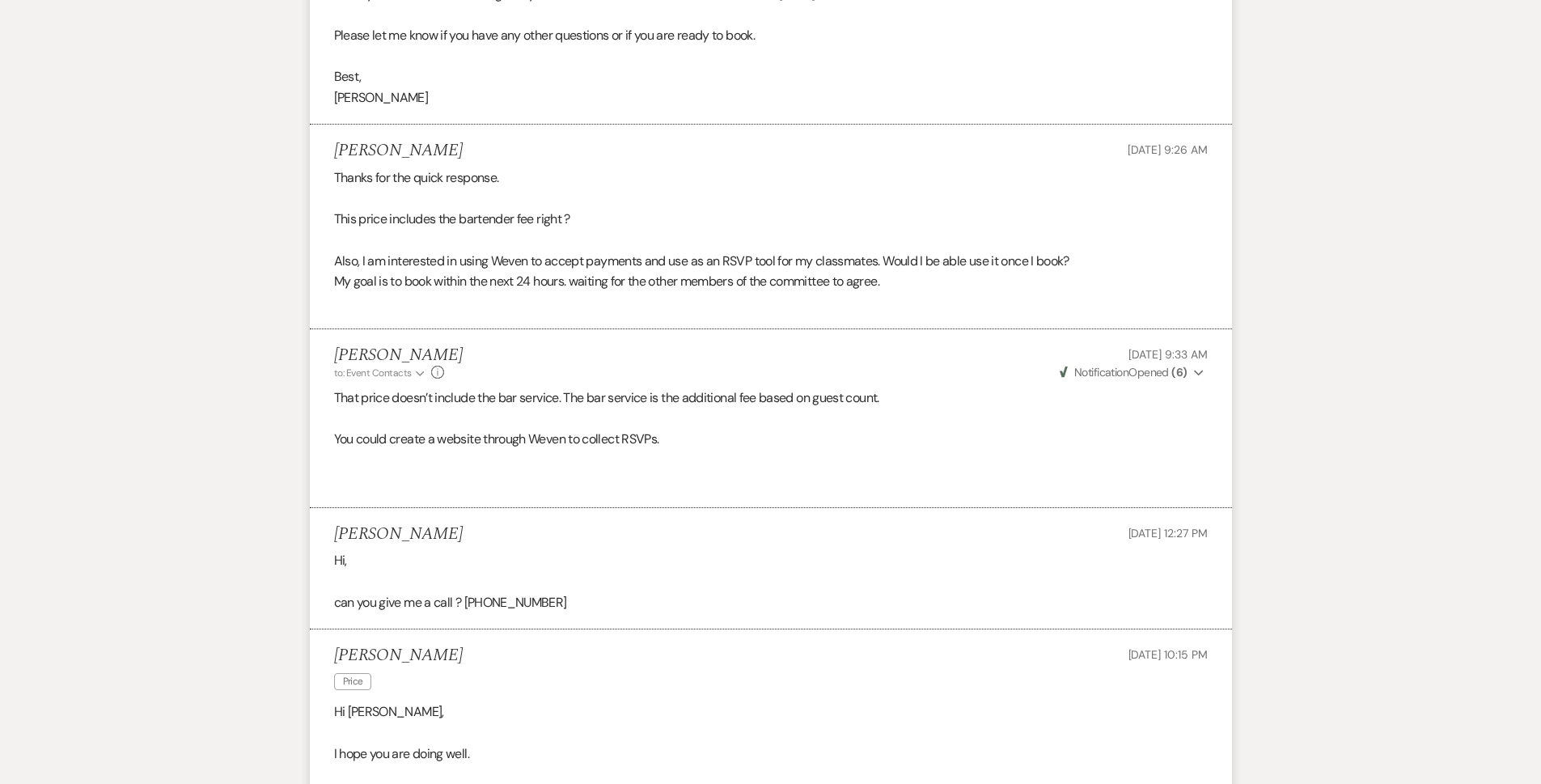
scroll to position [6665, 0]
